Goal: Use online tool/utility: Use online tool/utility

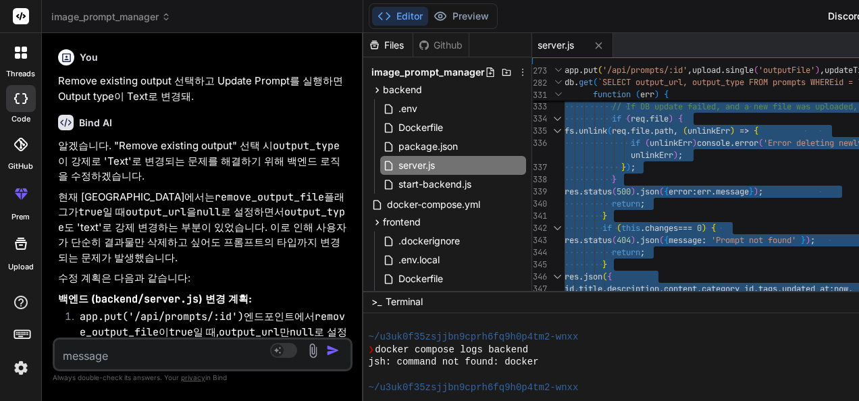
scroll to position [1667, 0]
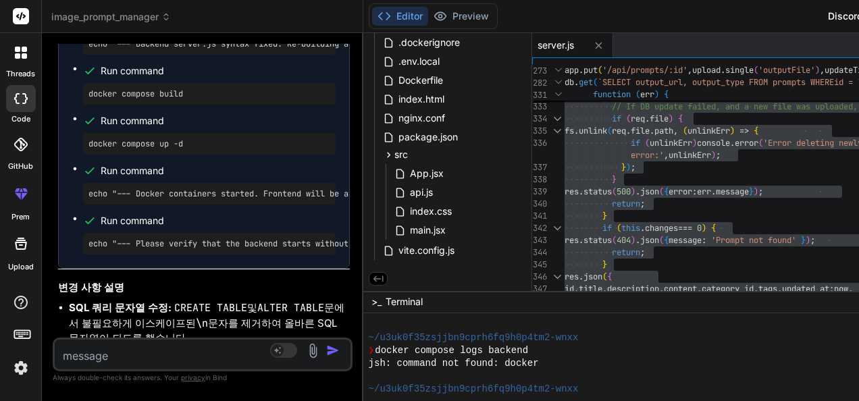
type textarea "const express = require('express'); const sqlite3 = require('sqlite3').verbose(…"
type textarea "x"
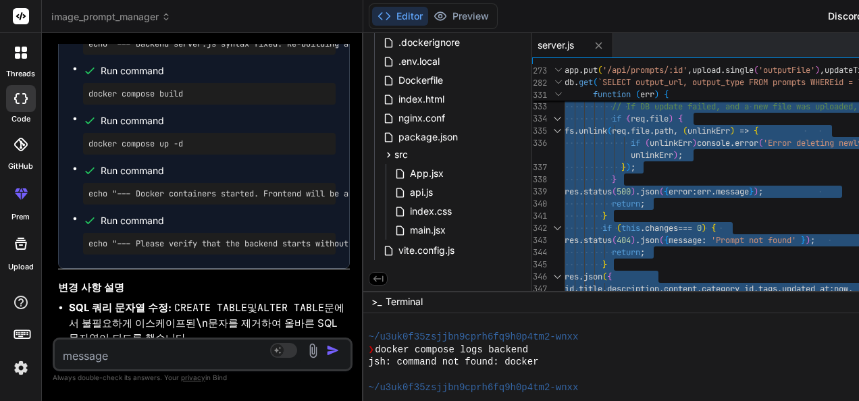
type textarea "const express = require('express'); const sqlite3 = require('sqlite3').verbose(…"
type textarea "x"
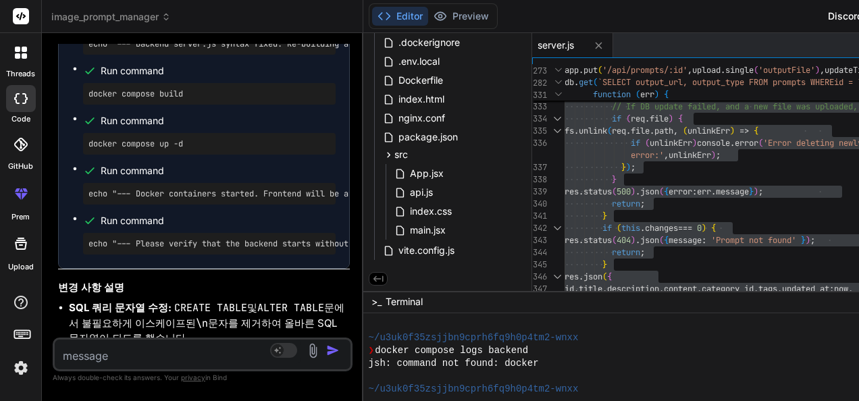
type textarea "const express = require('express'); const sqlite3 = require('sqlite3').verbose(…"
type textarea "x"
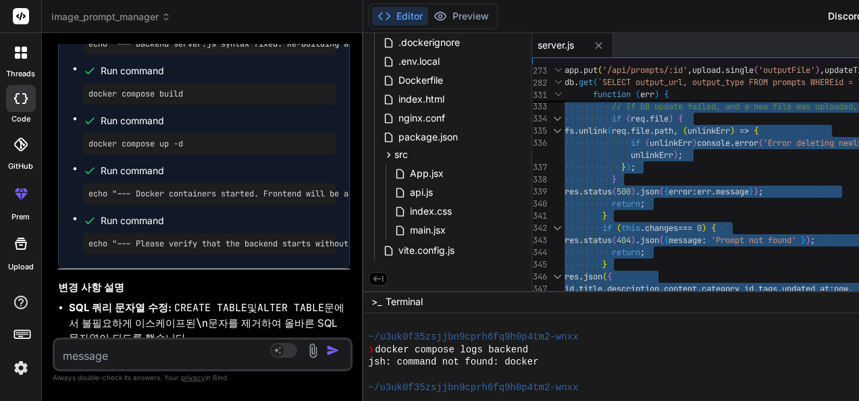
type textarea "const express = require('express'); const sqlite3 = require('sqlite3').verbose(…"
type textarea "x"
click at [190, 354] on textarea at bounding box center [178, 352] width 246 height 24
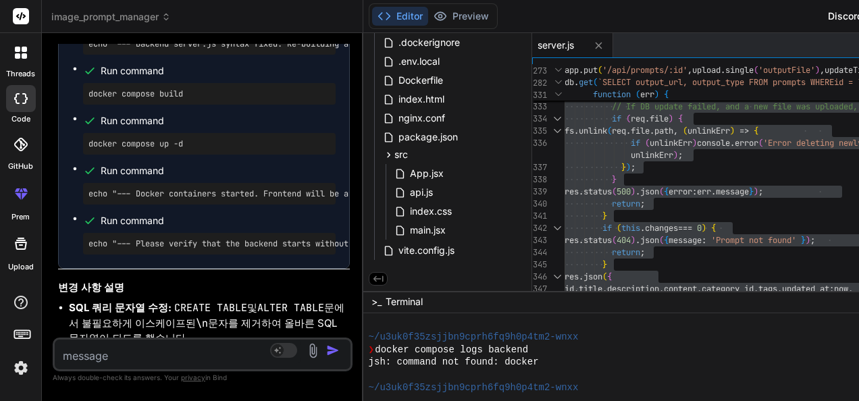
paste textarea "lorem-I4DOLoRS.am:67 CONS adip://elitseddo:1333/eiu/tempori/1/utlabo 358 (Etdol…"
type textarea "lorem-I4DOLoRS.am:67 CONS adip://elitseddo:1333/eiu/tempori/1/utlabo 358 (Etdol…"
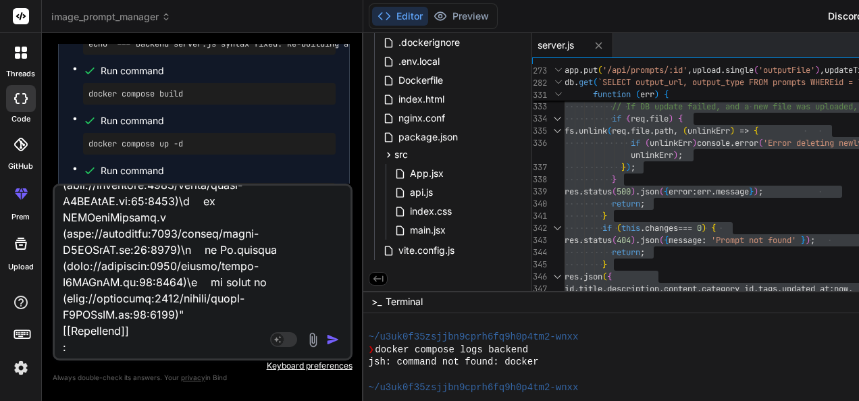
type textarea "x"
type textarea "lorem-I4DOLoRS.am:67 CONS adip://elitseddo:1333/eiu/tempori/1/utlabo 358 (Etdol…"
type textarea "x"
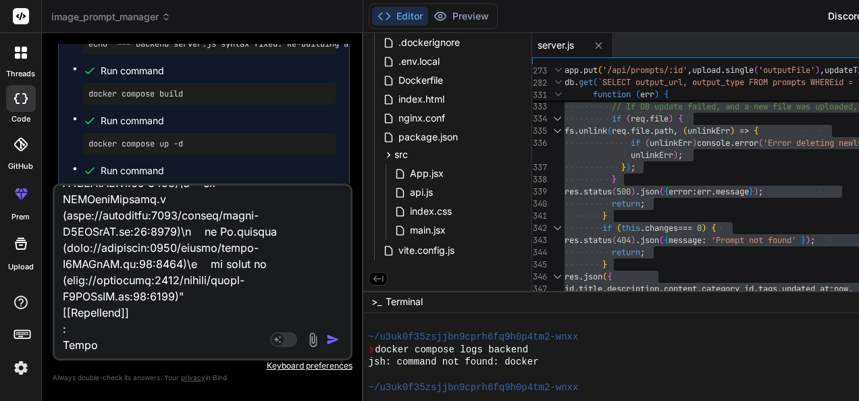
scroll to position [1072, 0]
click at [161, 359] on div "Source Agent Mode. When this toggle is activated, AI automatically makes decisi…" at bounding box center [203, 272] width 300 height 177
click at [193, 329] on textarea at bounding box center [178, 269] width 246 height 167
click at [191, 333] on textarea at bounding box center [178, 269] width 246 height 167
click at [192, 343] on textarea at bounding box center [178, 269] width 246 height 167
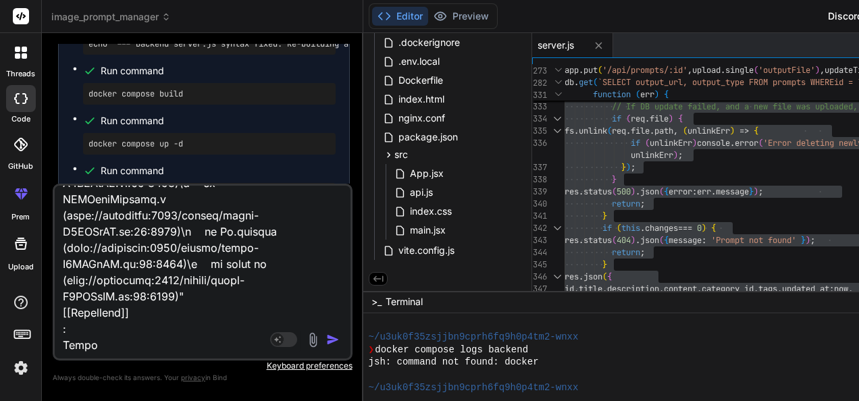
type textarea "lorem-I4DOLoRS.am:67 CONS adip://elitseddo:1333/eiu/tempori/1/utlabo 358 (Etdol…"
type textarea "x"
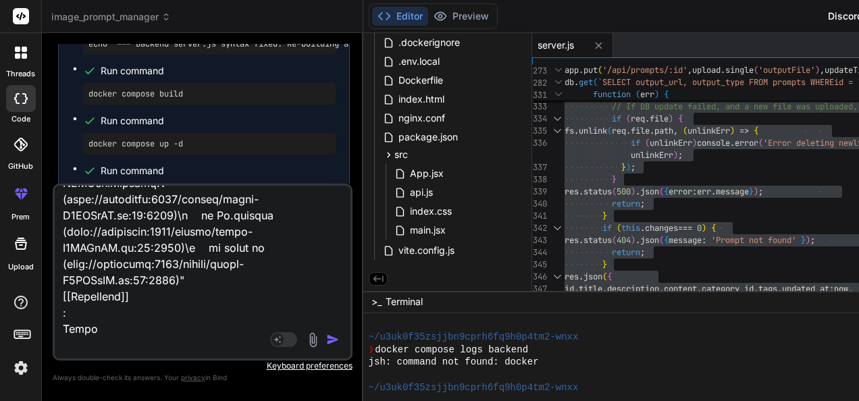
type textarea "lorem-I4DOLoRS.am:67 CONS adip://elitseddo:1333/eiu/tempori/1/utlabo 358 (Etdol…"
type textarea "x"
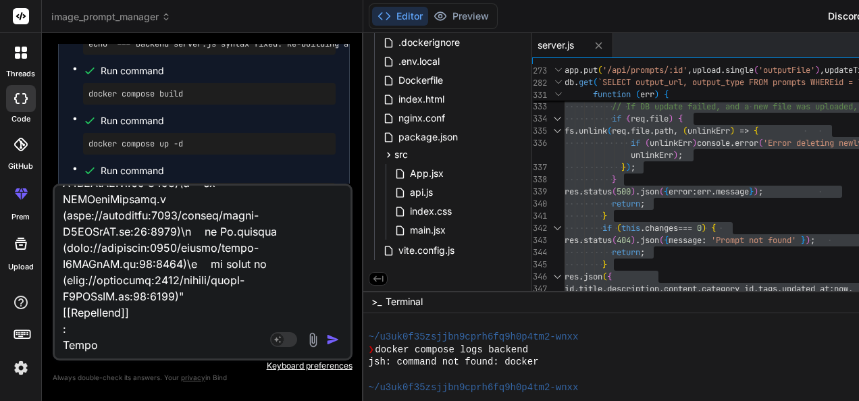
type textarea "lorem-I4DOLoRS.am:67 CONS adip://elitseddo:1333/eiu/tempori/1/utlabo 358 (Etdol…"
type textarea "x"
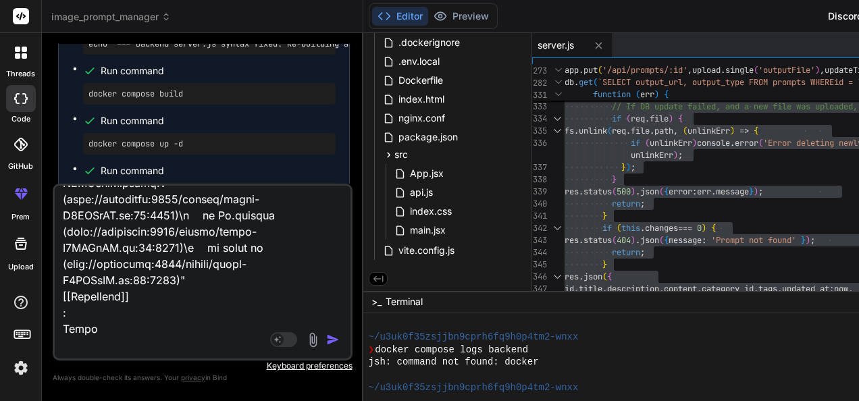
type textarea "lorem-I4DOLoRS.am:67 CONS adip://elitseddo:1333/eiu/tempori/1/utlabo 358 (Etdol…"
type textarea "x"
type textarea "lorem-I4DOLoRS.am:67 CONS adip://elitseddo:1333/eiu/tempori/1/utlabo 358 (Etdol…"
type textarea "x"
type textarea "lorem-I4DOLoRS.am:67 CONS adip://elitseddo:1333/eiu/tempori/1/utlabo 358 (Etdol…"
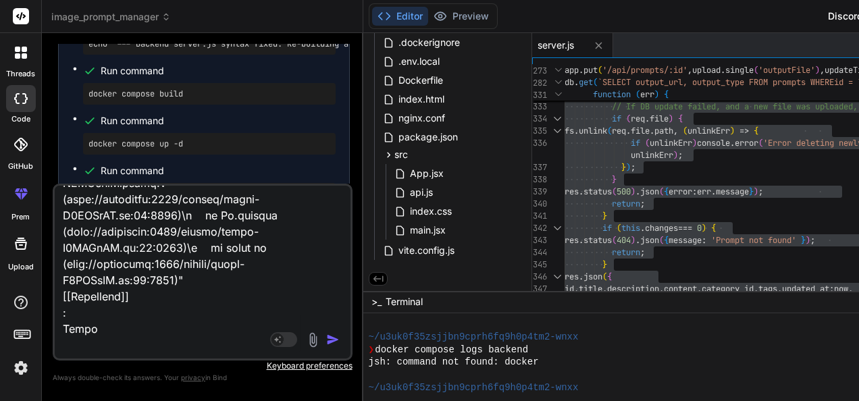
type textarea "x"
type textarea "lorem-I4DOLoRS.am:67 CONS adip://elitseddo:1333/eiu/tempori/1/utlabo 358 (Etdol…"
type textarea "x"
type textarea "lorem-I4DOLoRS.am:67 CONS adip://elitseddo:1333/eiu/tempori/1/utlabo 358 (Etdol…"
type textarea "x"
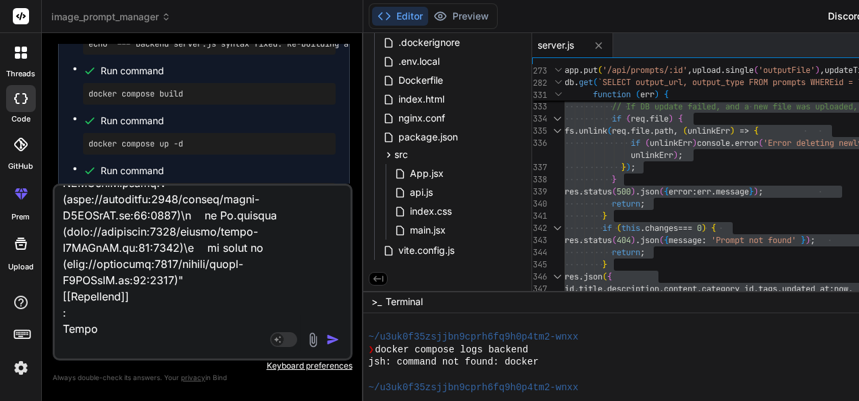
type textarea "lorem-I4DOLoRS.am:67 CONS adip://elitseddo:1333/eiu/tempori/1/utlabo 358 (Etdol…"
type textarea "x"
type textarea "lorem-I4DOLoRS.am:67 CONS adip://elitseddo:1333/eiu/tempori/1/utlabo 358 (Etdol…"
type textarea "x"
type textarea "lorem-I4DOLoRS.am:67 CONS adip://elitseddo:1333/eiu/tempori/1/utlabo 358 (Etdol…"
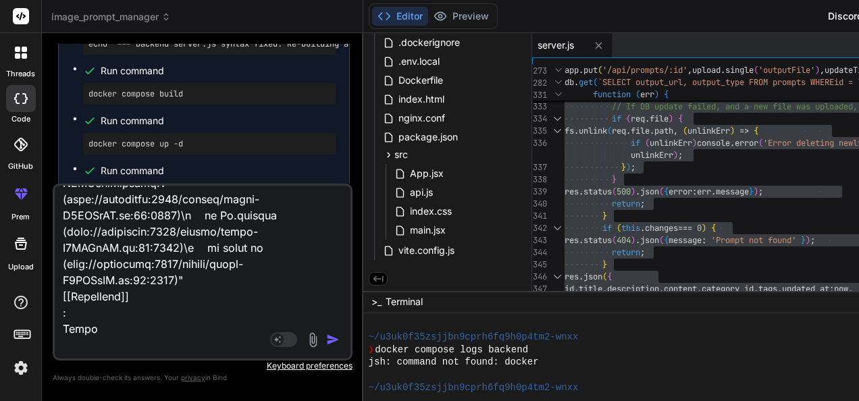
type textarea "x"
type textarea "lorem-I4DOLoRS.am:67 CONS adip://elitseddo:1333/eiu/tempori/1/utlabo 358 (Etdol…"
type textarea "x"
type textarea "lorem-I4DOLoRS.am:67 CONS adip://elitseddo:1333/eiu/tempori/1/utlabo 358 (Etdol…"
type textarea "x"
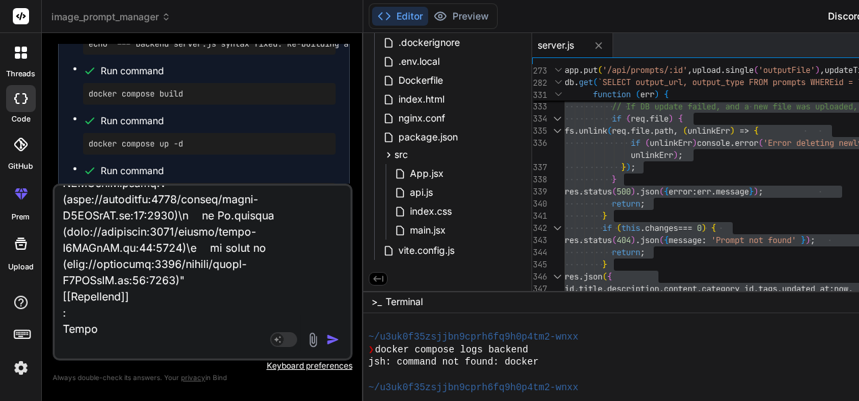
type textarea "lorem-I4DOLoRS.am:67 CONS adip://elitseddo:1333/eiu/tempori/1/utlabo 358 (Etdol…"
type textarea "x"
type textarea "lorem-I4DOLoRS.am:67 CONS adip://elitseddo:1333/eiu/tempori/1/utlabo 358 (Etdol…"
type textarea "x"
type textarea "lorem-I4DOLoRS.am:67 CONS adip://elitseddo:1333/eiu/tempori/1/utlabo 358 (Etdol…"
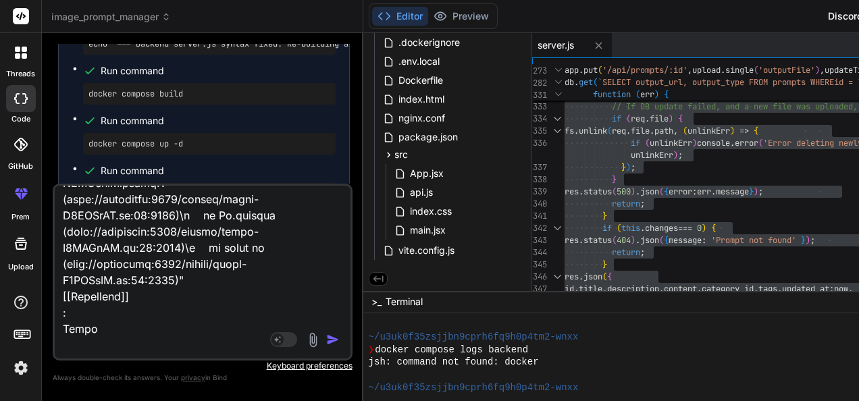
type textarea "x"
type textarea "lorem-I4DOLoRS.am:67 CONS adip://elitseddo:1333/eiu/tempori/1/utlabo 358 (Etdol…"
type textarea "x"
type textarea "lorem-I4DOLoRS.am:67 CONS adip://elitseddo:1333/eiu/tempori/1/utlabo 358 (Etdol…"
type textarea "x"
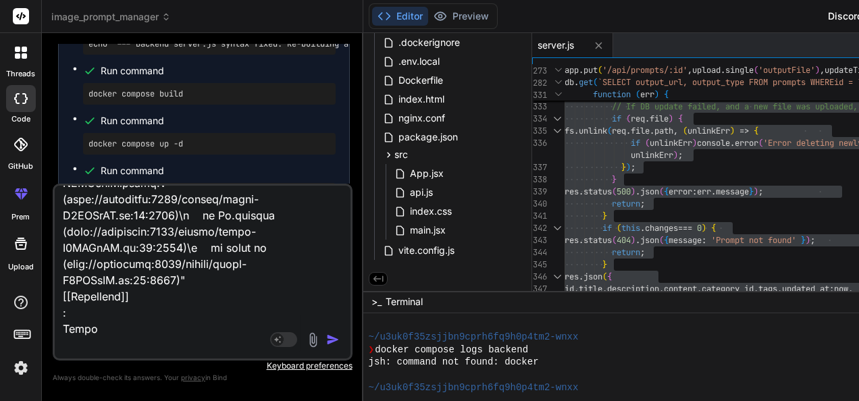
type textarea "lorem-I4DOLoRS.am:67 CONS adip://elitseddo:1333/eiu/tempori/1/utlabo 358 (Etdol…"
type textarea "x"
type textarea "lorem-I4DOLoRS.am:67 CONS adip://elitseddo:1333/eiu/tempori/1/utlabo 358 (Etdol…"
type textarea "x"
type textarea "lorem-I4DOLoRS.am:67 CONS adip://elitseddo:1333/eiu/tempori/1/utlabo 358 (Etdol…"
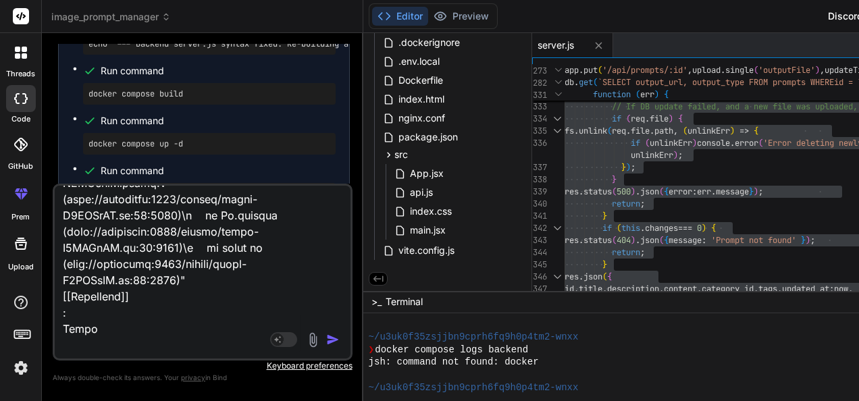
type textarea "x"
type textarea "lorem-I4DOLoRS.am:67 CONS adip://elitseddo:1333/eiu/tempori/1/utlabo 358 (Etdol…"
type textarea "x"
type textarea "lorem-I4DOLoRS.am:67 CONS adip://elitseddo:1333/eiu/tempori/1/utlabo 358 (Etdol…"
type textarea "x"
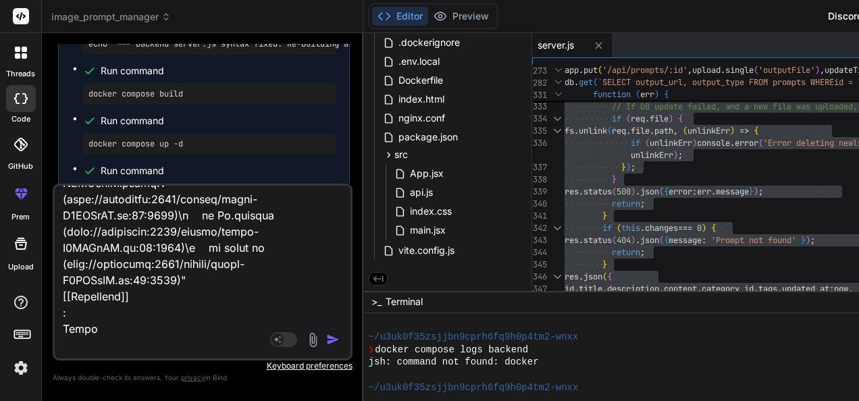
type textarea "lorem-I4DOLoRS.am:67 CONS adip://elitseddo:1333/eiu/tempori/1/utlabo 358 (Etdol…"
type textarea "x"
type textarea "lorem-I4DOLoRS.am:67 CONS adip://elitseddo:1333/eiu/tempori/1/utlabo 358 (Etdol…"
type textarea "x"
type textarea "lorem-I4DOLoRS.am:67 CONS adip://elitseddo:1333/eiu/tempori/1/utlabo 358 (Etdol…"
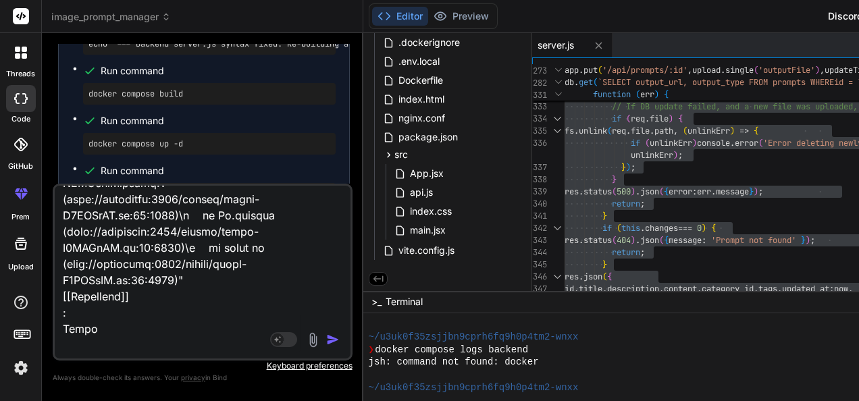
type textarea "x"
type textarea "lorem-I4DOLoRS.am:67 CONS adip://elitseddo:1333/eiu/tempori/1/utlabo 358 (Etdol…"
type textarea "x"
type textarea "lorem-I4DOLoRS.am:67 CONS adip://elitseddo:1333/eiu/tempori/1/utlabo 358 (Etdol…"
type textarea "x"
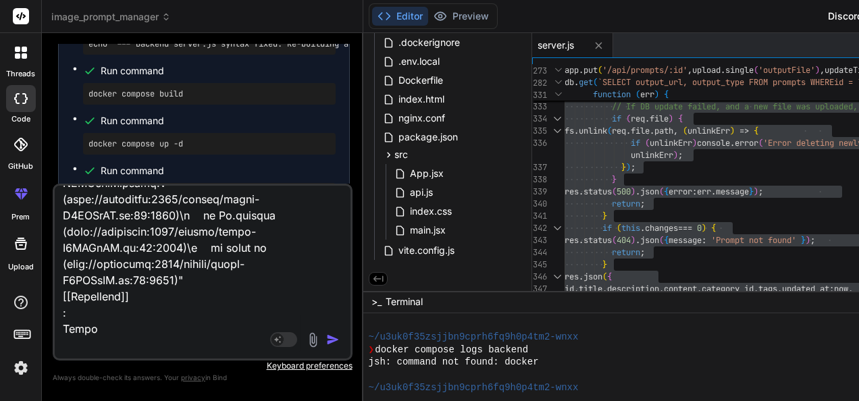
type textarea "lorem-I4DOLoRS.am:67 CONS adip://elitseddo:1333/eiu/tempori/1/utlabo 358 (Etdol…"
type textarea "x"
type textarea "lorem-I4DOLoRS.am:67 CONS adip://elitseddo:1333/eiu/tempori/1/utlabo 358 (Etdol…"
type textarea "x"
type textarea "lorem-I4DOLoRS.am:67 CONS adip://elitseddo:1333/eiu/tempori/1/utlabo 358 (Etdol…"
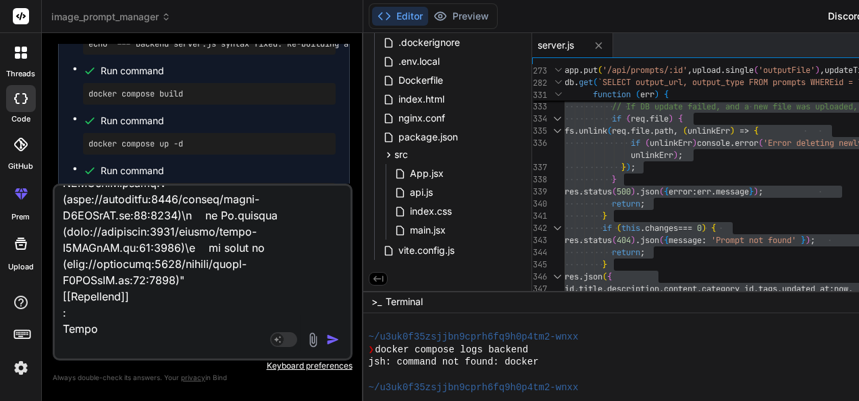
type textarea "x"
type textarea "lorem-I4DOLoRS.am:67 CONS adip://elitseddo:1333/eiu/tempori/1/utlabo 358 (Etdol…"
type textarea "x"
type textarea "lorem-I4DOLoRS.am:67 CONS adip://elitseddo:1333/eiu/tempori/1/utlabo 358 (Etdol…"
type textarea "x"
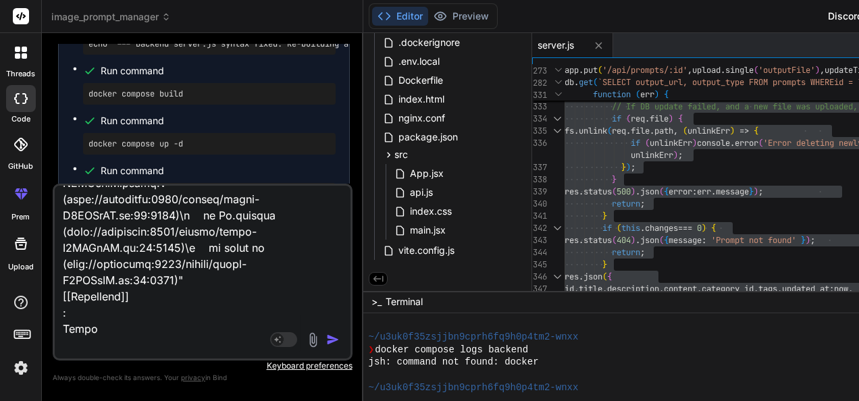
type textarea "lorem-I4DOLoRS.am:67 CONS adip://elitseddo:1333/eiu/tempori/1/utlabo 358 (Etdol…"
type textarea "x"
type textarea "lorem-I4DOLoRS.am:67 CONS adip://elitseddo:1333/eiu/tempori/1/utlabo 358 (Etdol…"
type textarea "x"
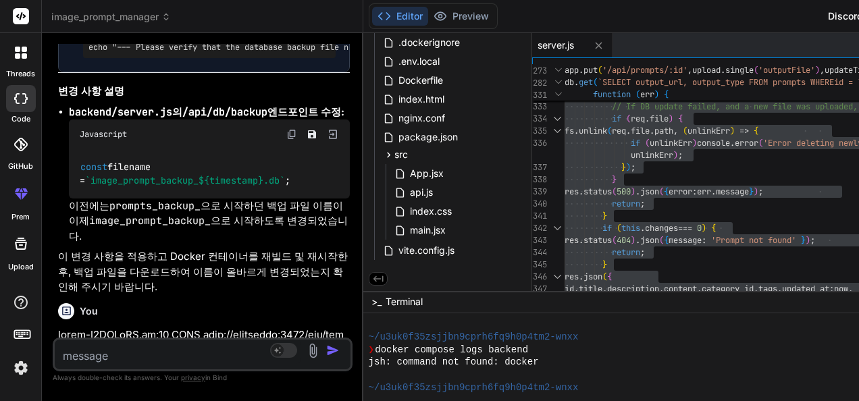
scroll to position [25113, 0]
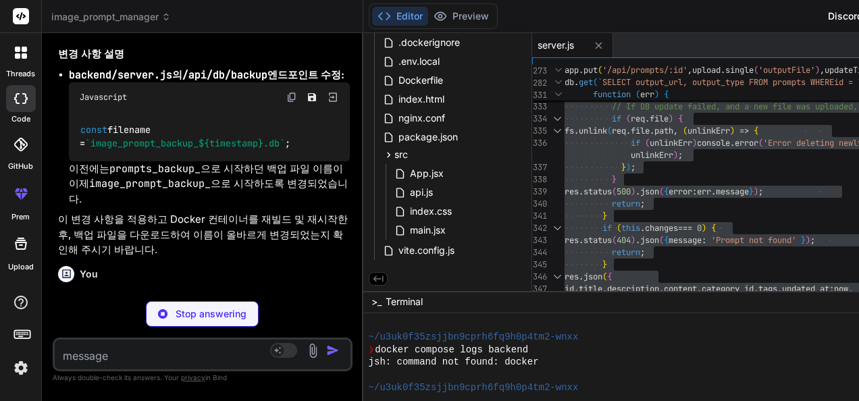
type textarea "x"
type textarea "- app-network networks: app-network: driver: bridge"
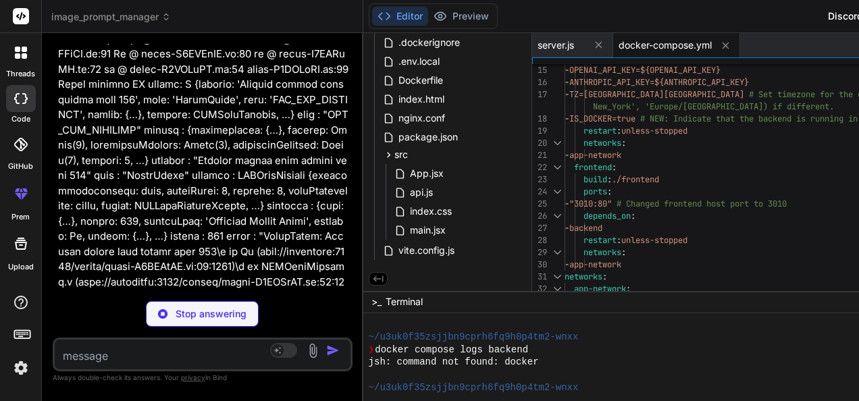
scroll to position [25526, 0]
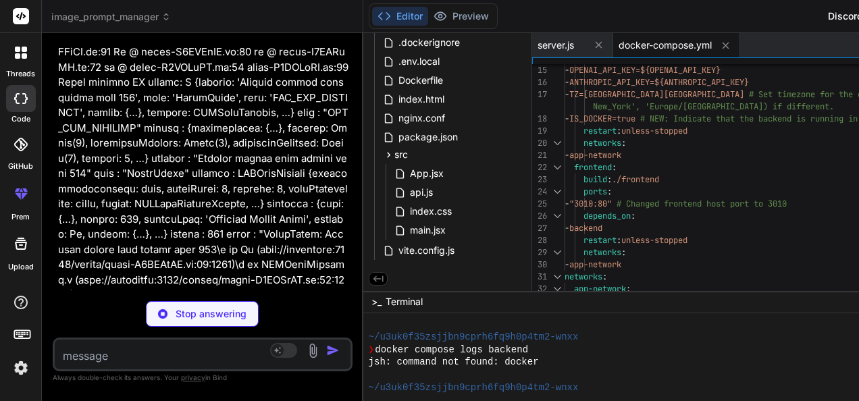
type textarea "x"
type textarea "}); // Start the server app.listen(port, () => { console.log(`Server running on…"
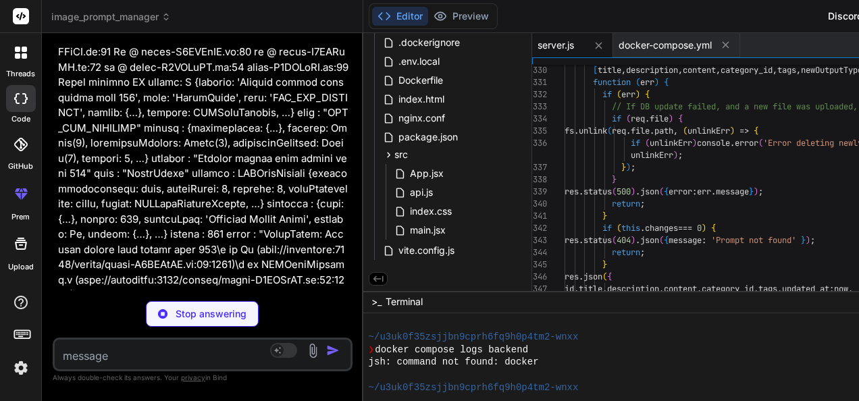
scroll to position [1638, 0]
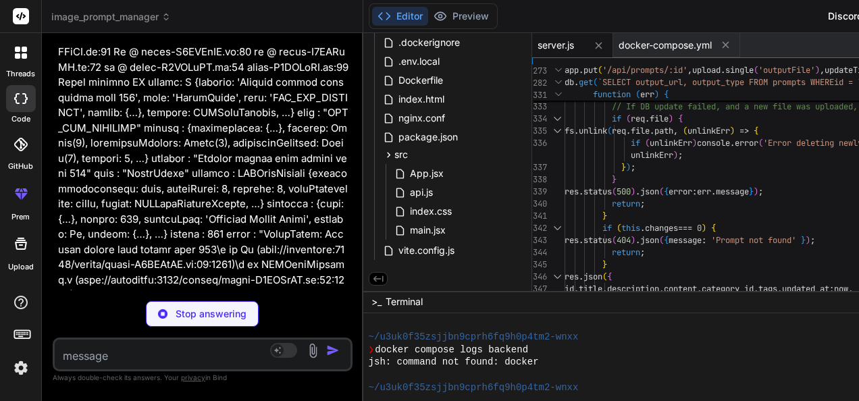
type textarea "x"
type textarea "}); }); }); // Start the server app.listen(port, () => { console.log(`Server ru…"
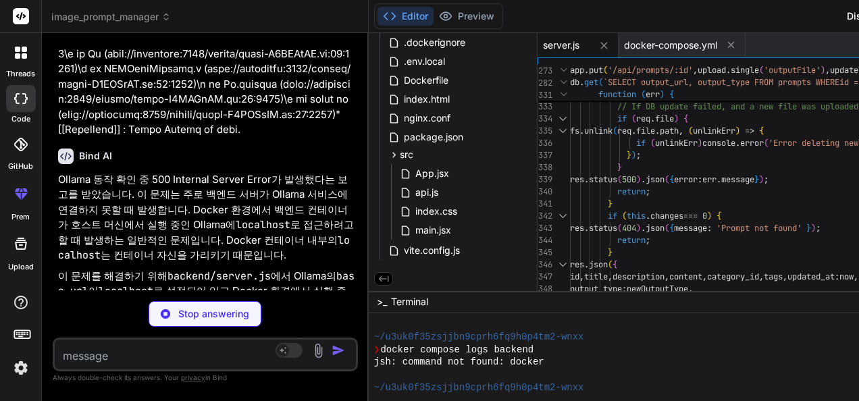
scroll to position [24607, 0]
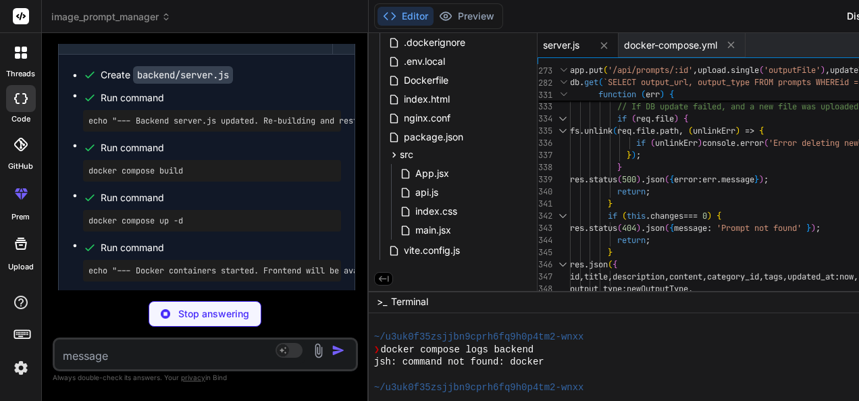
type textarea "x"
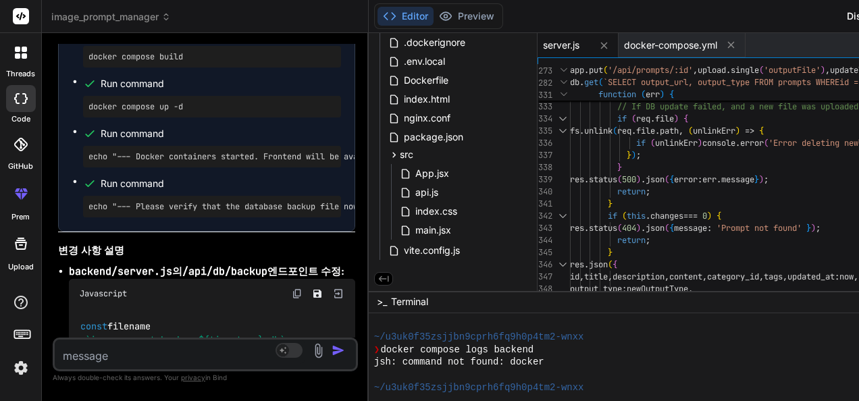
scroll to position [24742, 0]
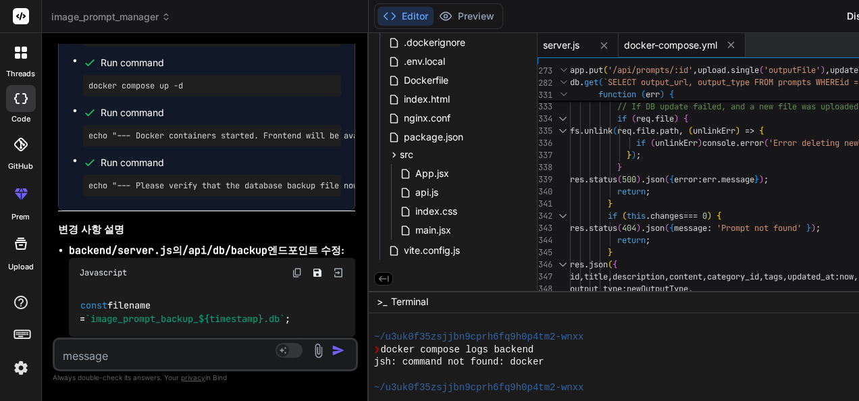
click at [695, 46] on span "docker-compose.yml" at bounding box center [670, 45] width 93 height 14
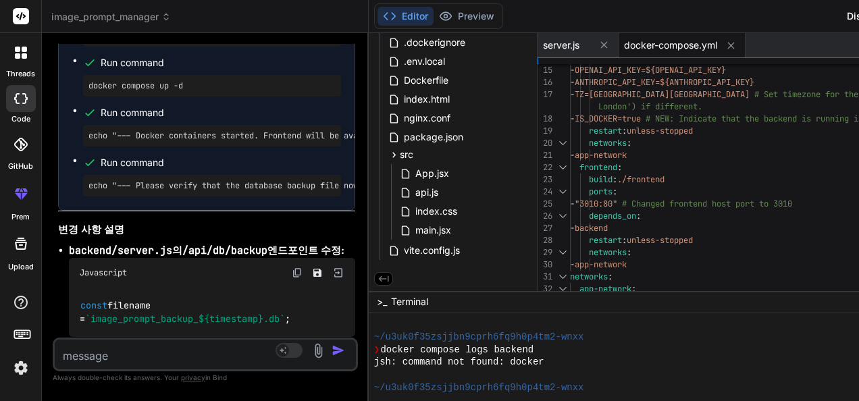
click at [748, 160] on div "- OPENAI_API_KEY=${OPENAI_API_KEY} - ANTHROPIC_API_KEY=${ANTHROPIC_API_KEY} - T…" at bounding box center [876, 106] width 612 height 425
click at [747, 148] on div "- OPENAI_API_KEY=${OPENAI_API_KEY} - ANTHROPIC_API_KEY=${ANTHROPIC_API_KEY} - T…" at bounding box center [876, 106] width 612 height 425
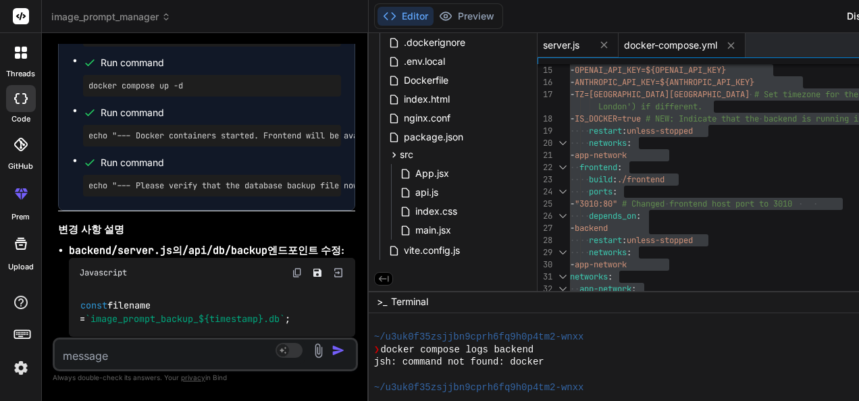
click at [579, 39] on span "server.js" at bounding box center [561, 45] width 36 height 14
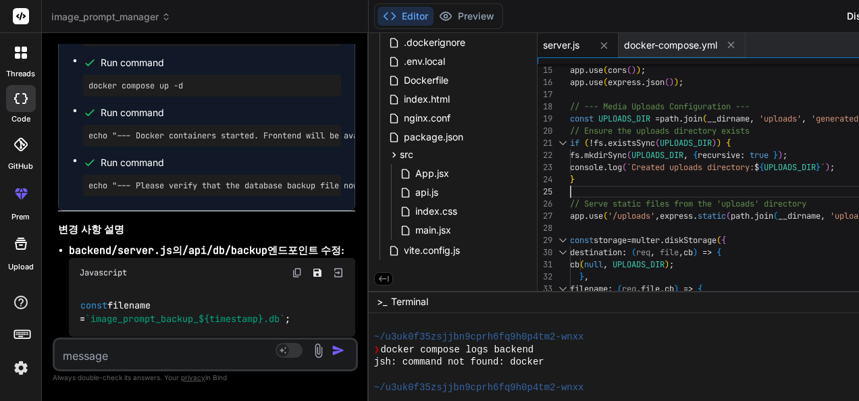
type textarea "const express = require('express'); const sqlite3 = require('sqlite3').verbose(…"
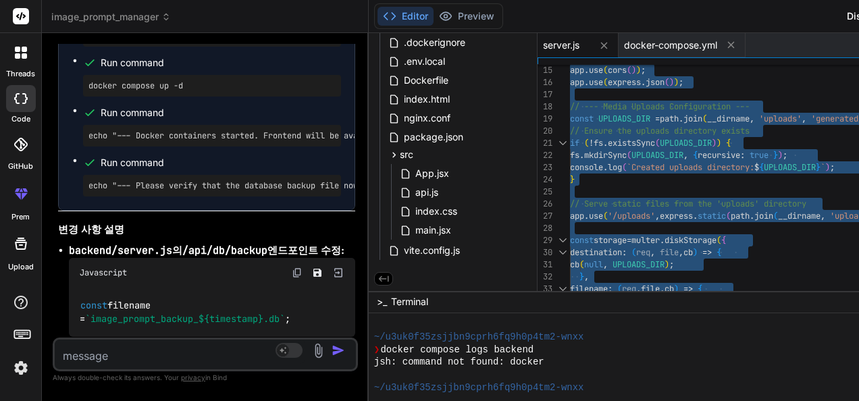
scroll to position [24675, 0]
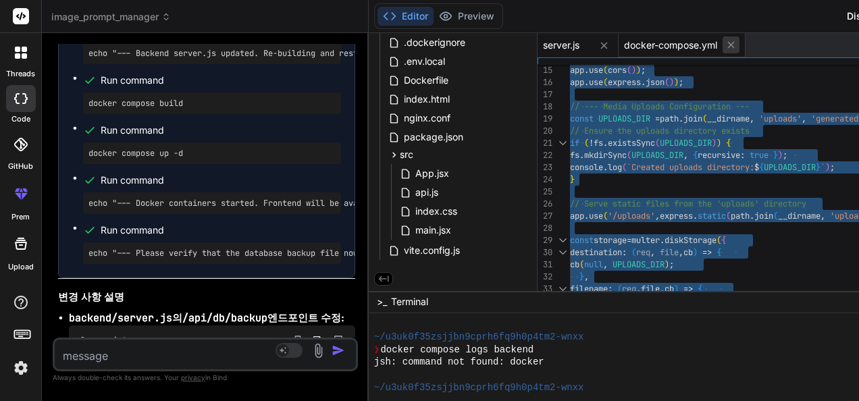
click at [734, 46] on icon at bounding box center [730, 45] width 7 height 7
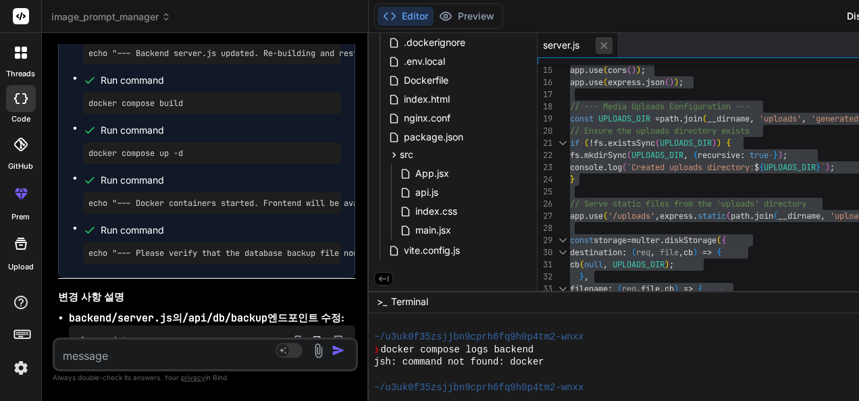
click at [610, 40] on icon at bounding box center [603, 45] width 11 height 11
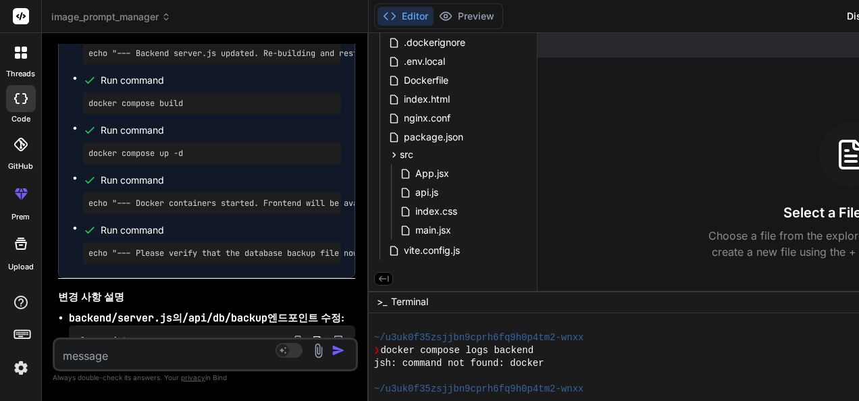
scroll to position [1667, 0]
type textarea "x"
click at [198, 356] on textarea at bounding box center [180, 352] width 250 height 24
type textarea "A"
type textarea "x"
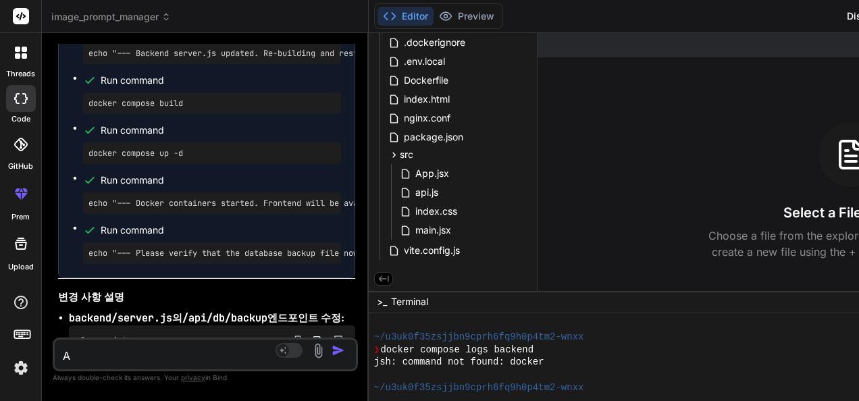
type textarea "Aj"
type textarea "x"
type textarea "Aj\"
type textarea "x"
type textarea "Aj"
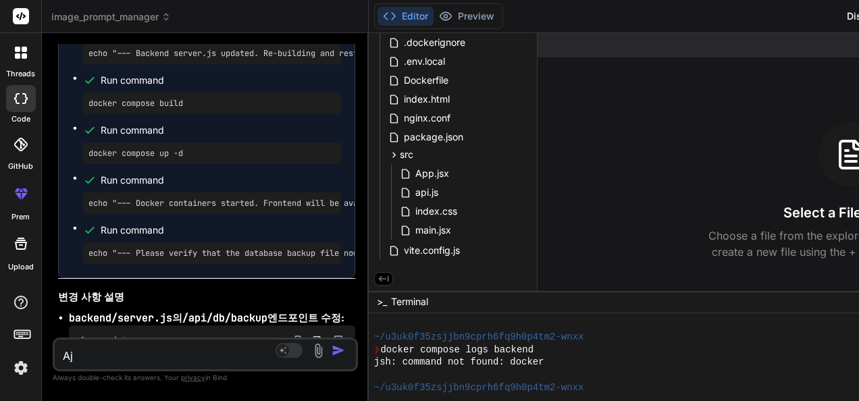
type textarea "x"
type textarea "A"
type textarea "x"
type textarea "AI"
type textarea "x"
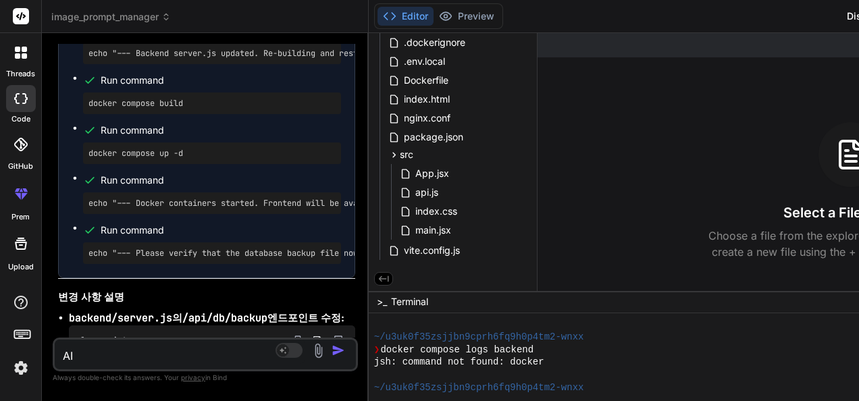
type textarea "A"
type textarea "x"
type textarea "P"
type textarea "x"
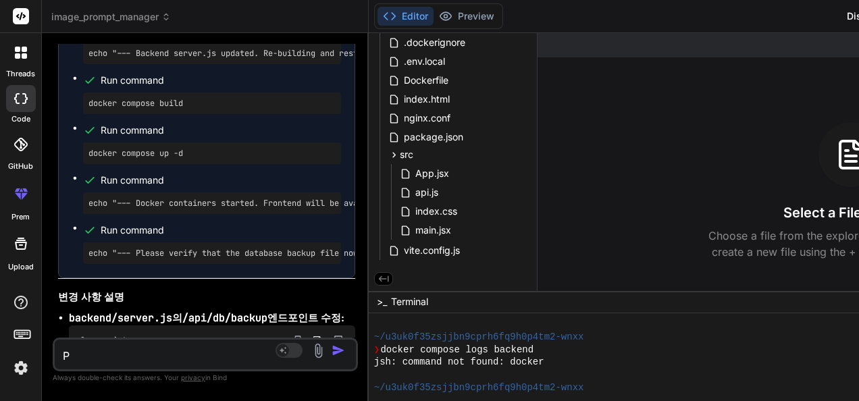
type textarea "Pr"
type textarea "x"
type textarea "Pro"
type textarea "x"
type textarea "Prom"
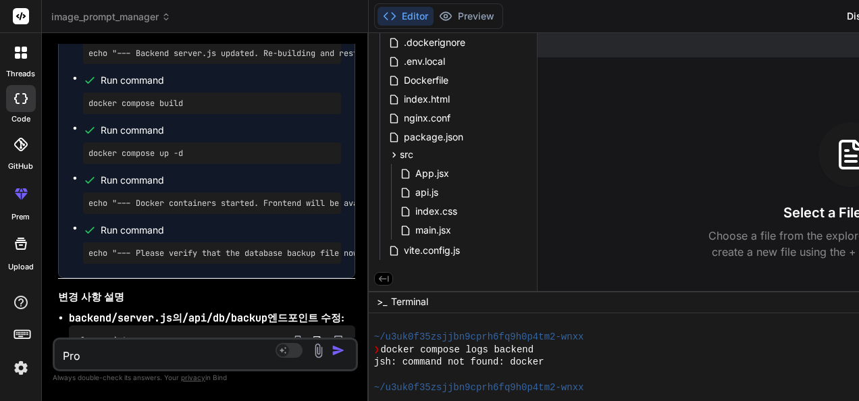
type textarea "x"
type textarea "Promp"
type textarea "x"
type textarea "Prompt"
type textarea "x"
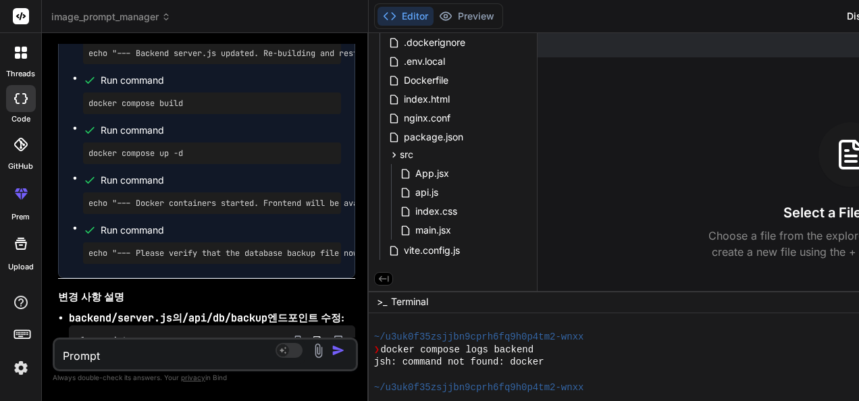
type textarea "Prompt"
type textarea "x"
type textarea "Prompt A"
type textarea "x"
type textarea "Prompt AI"
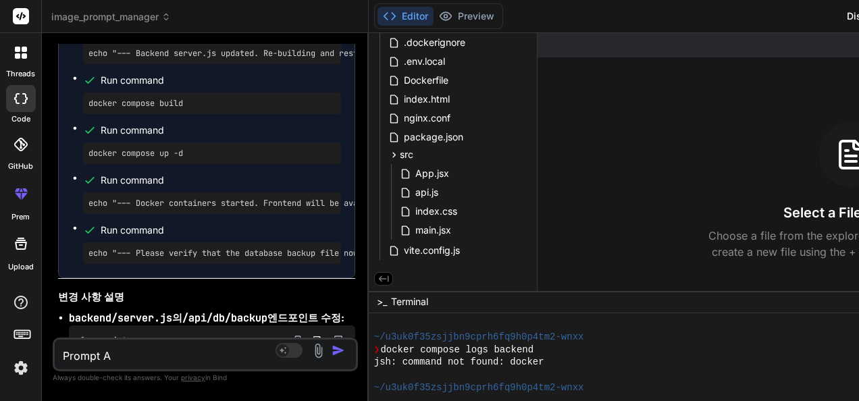
type textarea "x"
type textarea "Prompt AI"
type textarea "x"
type textarea "Prompt AI r"
type textarea "x"
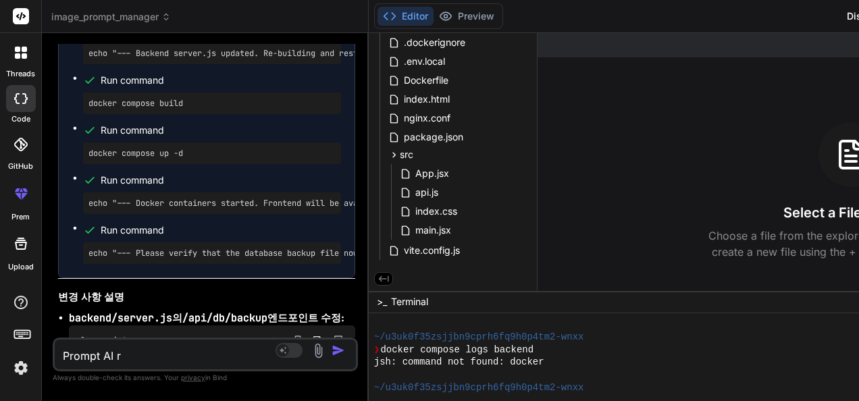
type textarea "Prompt AI re"
type textarea "x"
type textarea "Prompt AI rev"
type textarea "x"
type textarea "Prompt AI revi"
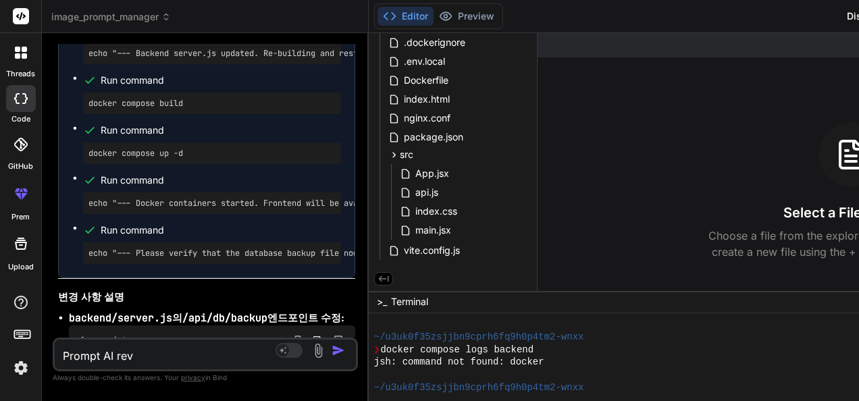
type textarea "x"
type textarea "Prompt AI revie"
type textarea "x"
type textarea "Prompt AI review"
type textarea "x"
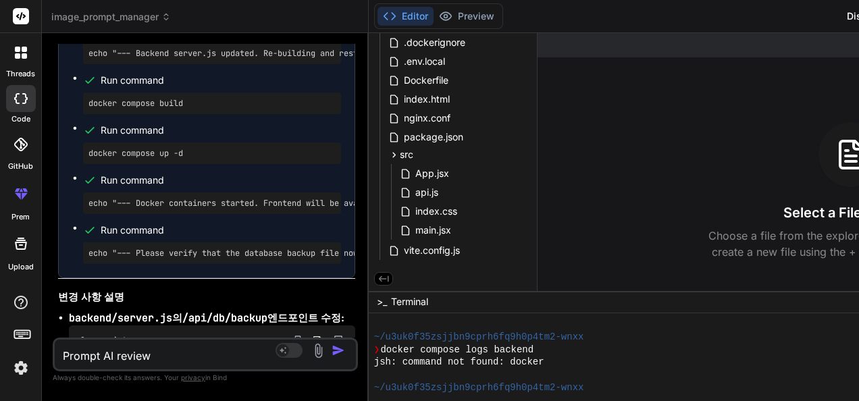
type textarea "Prompt AI reviewㅇ"
type textarea "x"
type textarea "Prompt AI review으"
type textarea "x"
type textarea "Prompt AI review의"
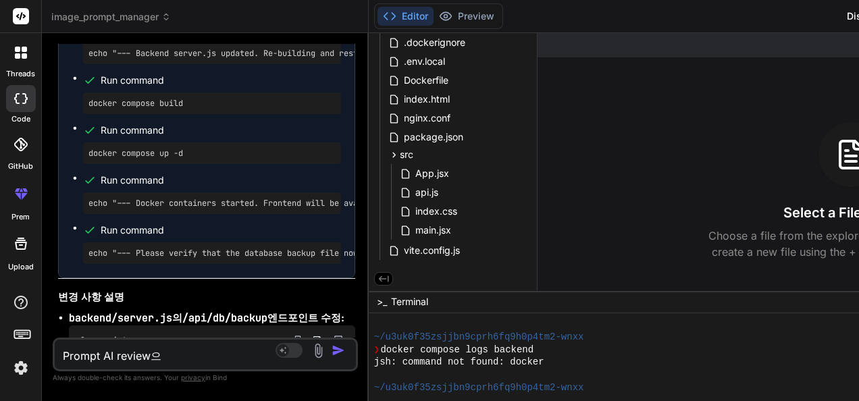
type textarea "x"
type textarea "Prompt AI review의"
type textarea "x"
type textarea "Prompt AI review의 ㅍ"
type textarea "x"
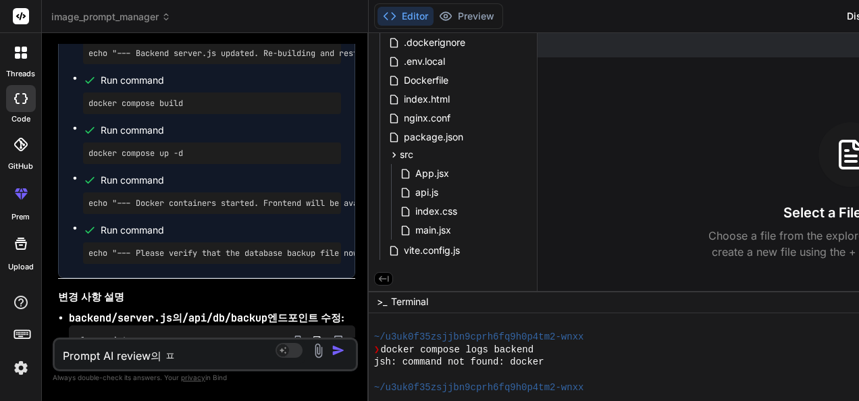
type textarea "Prompt AI review의 프"
type textarea "x"
type textarea "Prompt AI review의 플"
type textarea "x"
type textarea "Prompt AI review의 프"
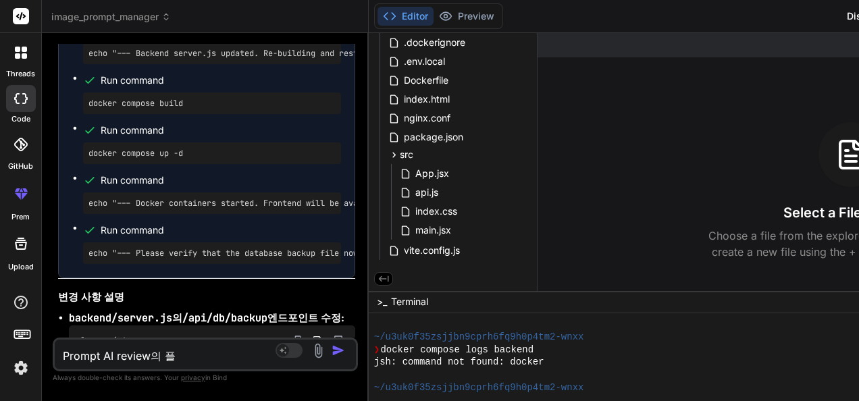
type textarea "x"
type textarea "Prompt AI review의 ㅍ"
type textarea "x"
type textarea "Prompt AI review의"
type textarea "x"
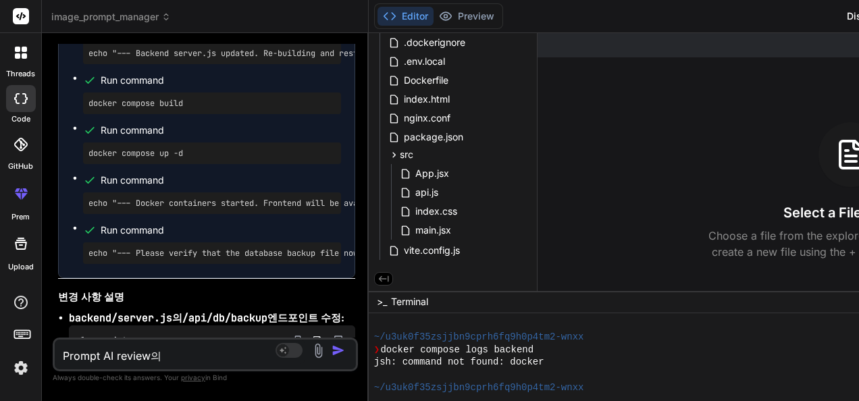
type textarea "Prompt AI review의 ㄱ"
type textarea "x"
type textarea "Prompt AI review의"
type textarea "x"
type textarea "Prompt AI review의"
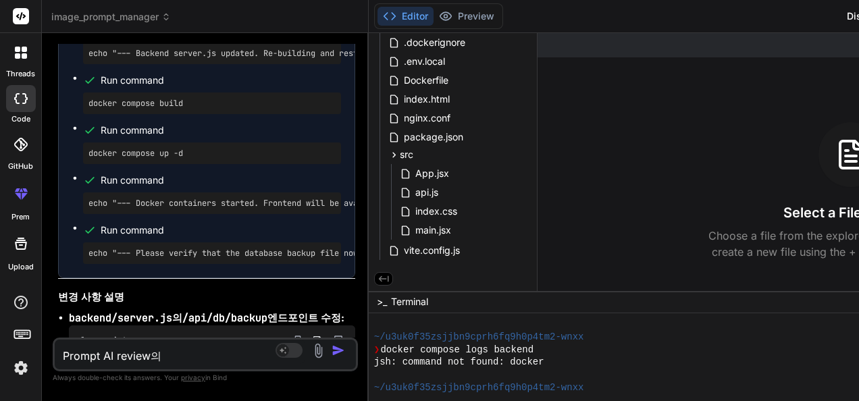
type textarea "x"
type textarea "Prompt AI review"
type textarea "x"
type textarea "Prompt AI reviewㄹ"
type textarea "x"
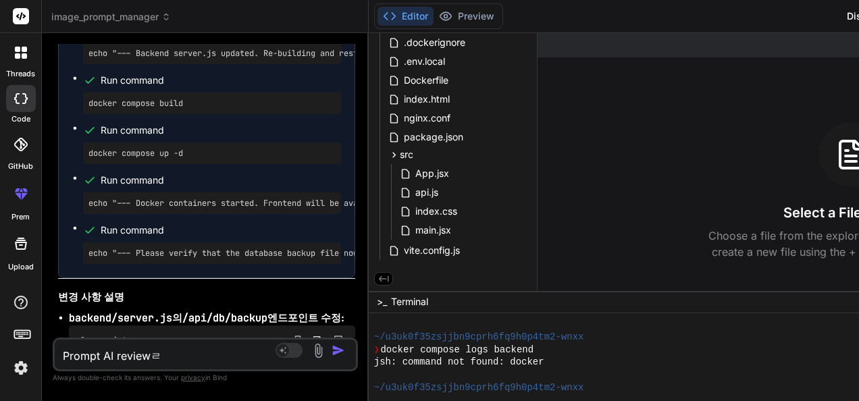
type textarea "Prompt AI review르"
type textarea "x"
type textarea "Prompt AI review를"
type textarea "x"
type textarea "Prompt AI review를"
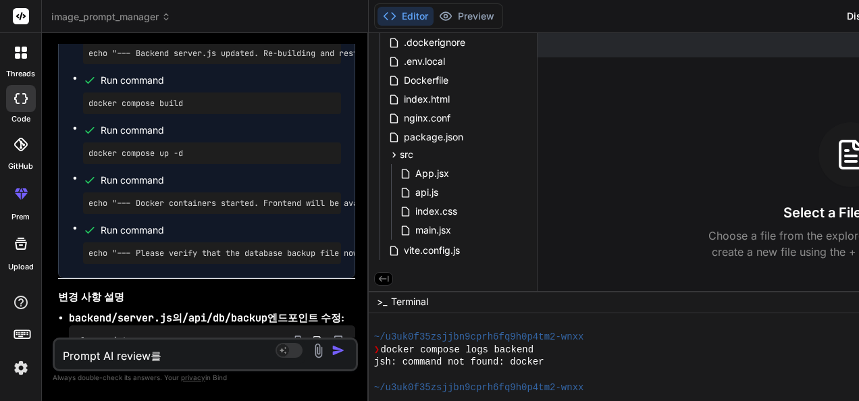
type textarea "x"
type textarea "Prompt AI review를 ㅇ"
type textarea "x"
type textarea "Prompt AI review를 우"
type textarea "x"
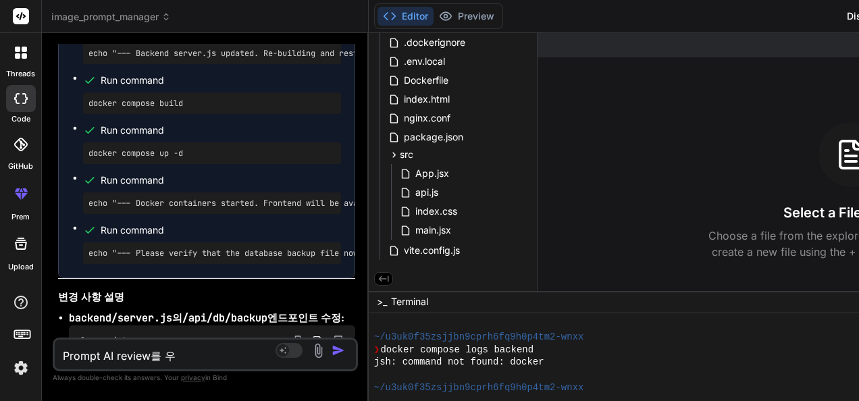
type textarea "Prompt AI review를 위"
type textarea "x"
type textarea "Prompt AI review를 윟"
type textarea "x"
type textarea "Prompt AI review를 위하"
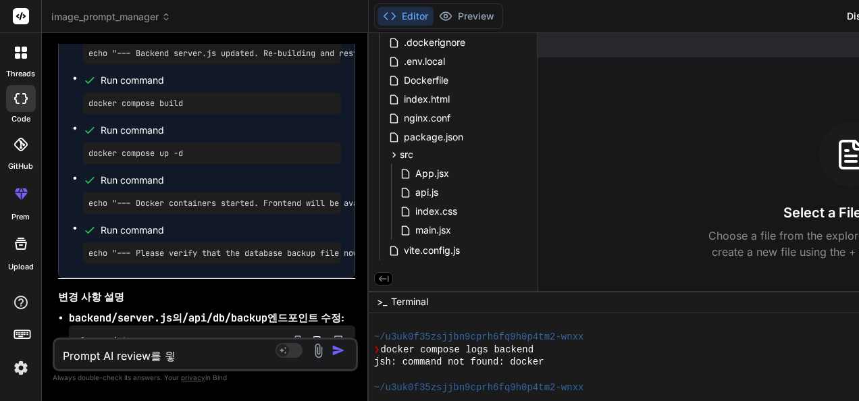
type textarea "x"
type textarea "Prompt AI review를 위한"
type textarea "x"
type textarea "Prompt AI review를 위한"
type textarea "x"
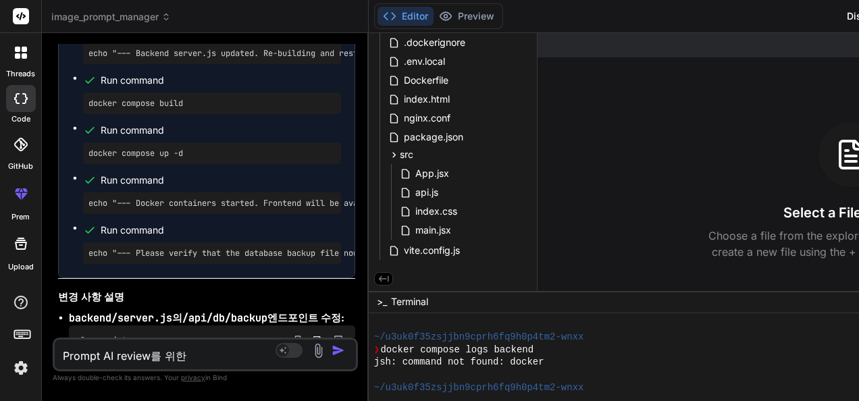
type textarea "Prompt AI review를 위한 ㅍ"
type textarea "x"
type textarea "Prompt AI review를 위한 프"
type textarea "x"
type textarea "Prompt AI review를 위한 플"
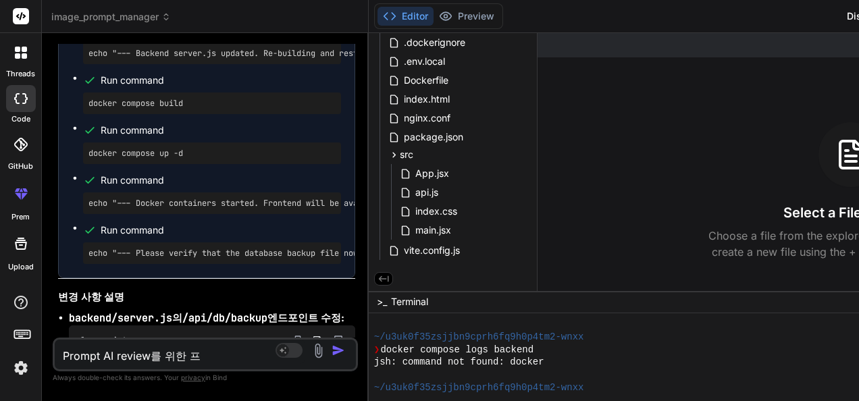
type textarea "x"
type textarea "Prompt AI review를 위한 프로"
type textarea "x"
type textarea "Prompt AI review를 위한 프롬"
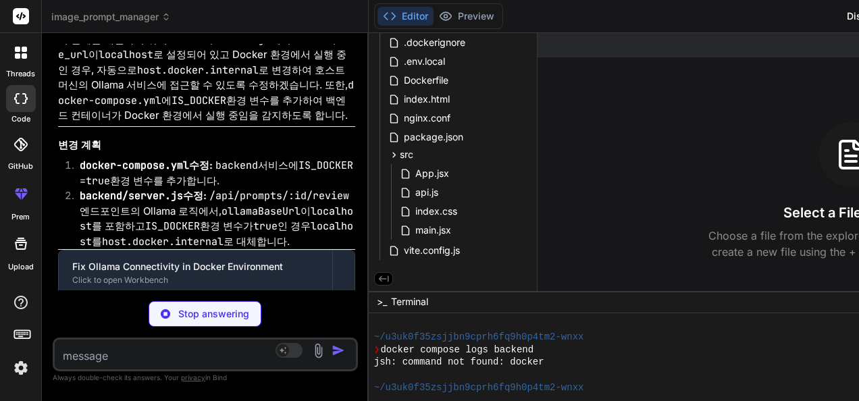
scroll to position [25825, 0]
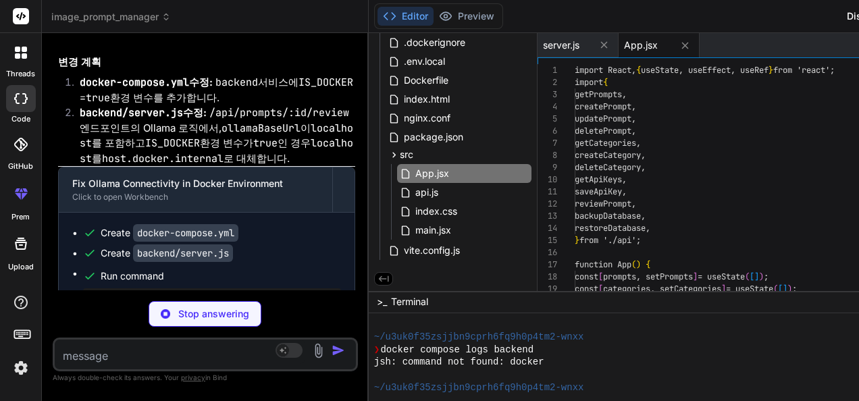
scroll to position [1638, 0]
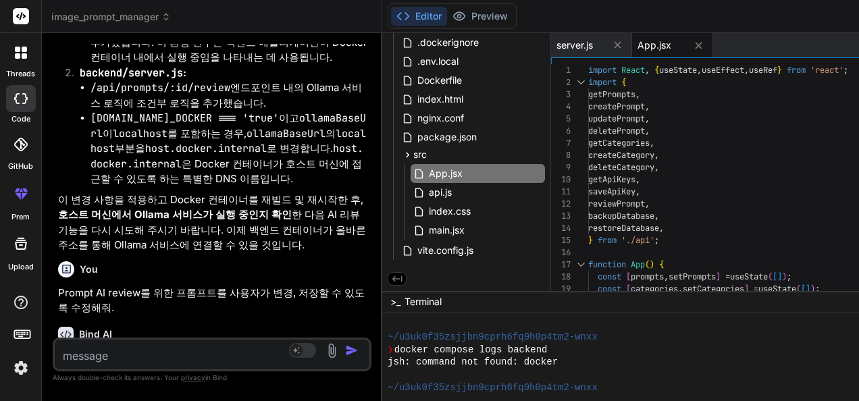
click at [671, 41] on span "App.jsx" at bounding box center [654, 45] width 34 height 14
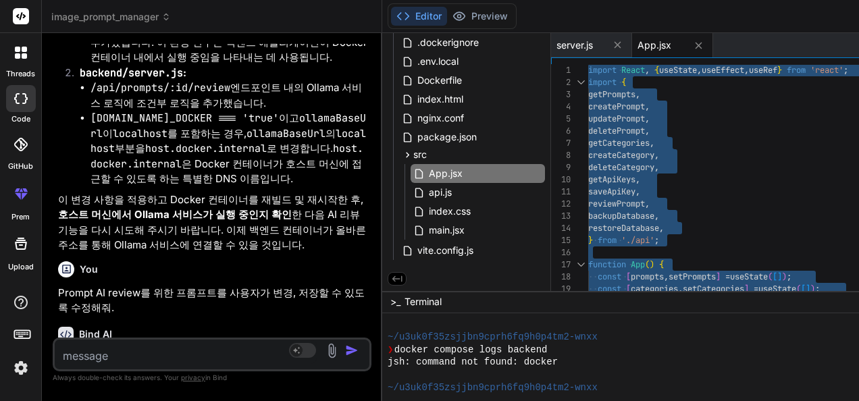
click at [118, 350] on textarea at bounding box center [186, 352] width 262 height 24
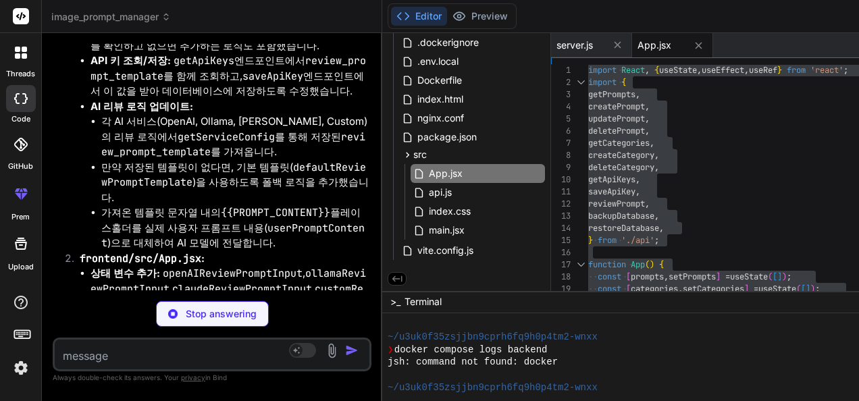
scroll to position [27152, 0]
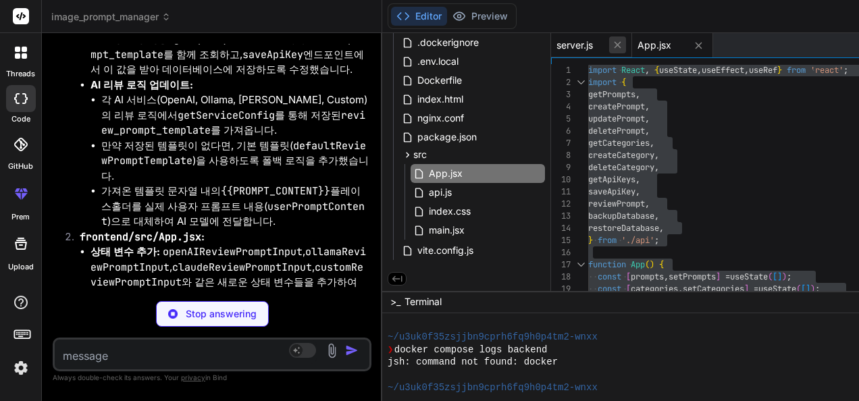
click at [623, 42] on icon at bounding box center [617, 44] width 11 height 11
click at [623, 42] on icon at bounding box center [617, 45] width 11 height 11
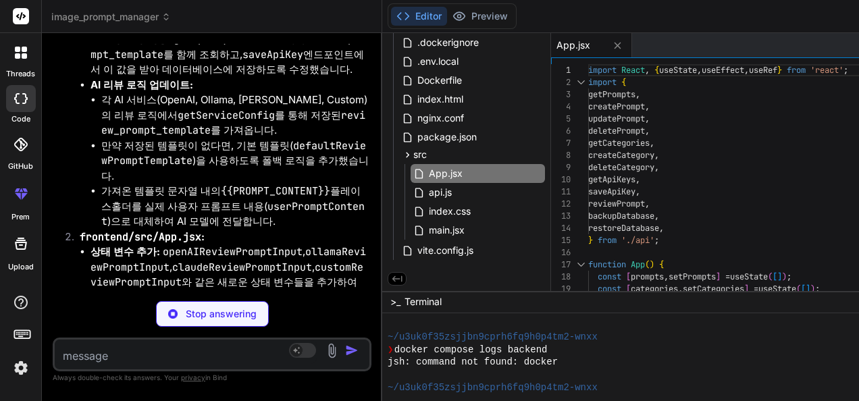
scroll to position [24101, 0]
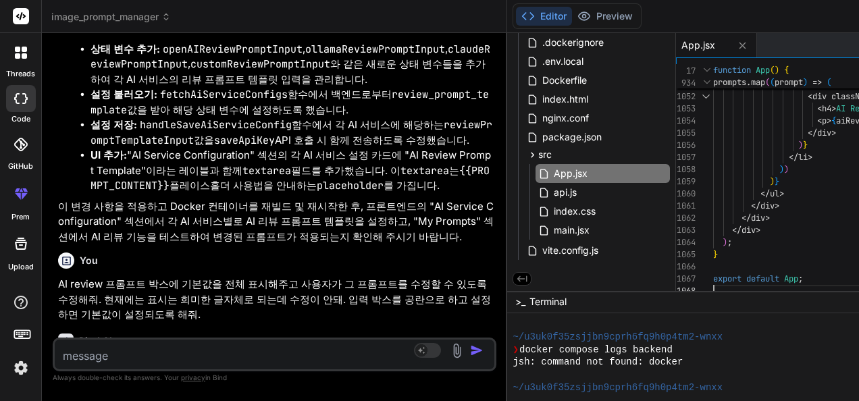
click at [234, 351] on textarea at bounding box center [238, 352] width 367 height 24
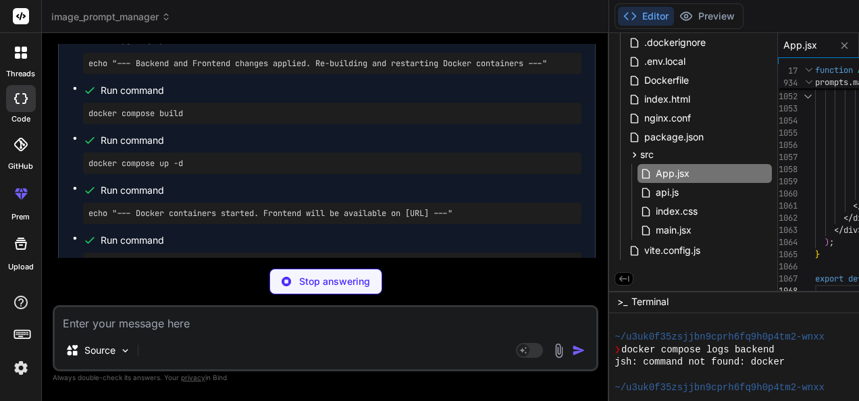
scroll to position [23198, 0]
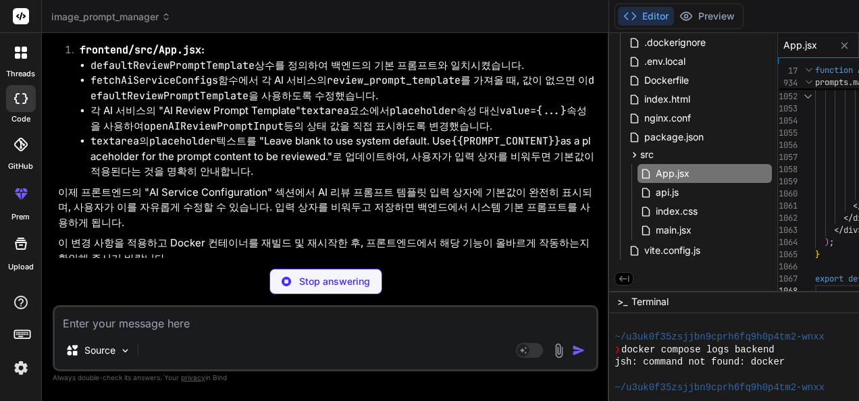
drag, startPoint x: 514, startPoint y: 136, endPoint x: 304, endPoint y: 146, distance: 210.2
click at [304, 146] on div "Bind AI Web Search Created with Pixso. Code Generator You Remove existing outpu…" at bounding box center [325, 217] width 567 height 368
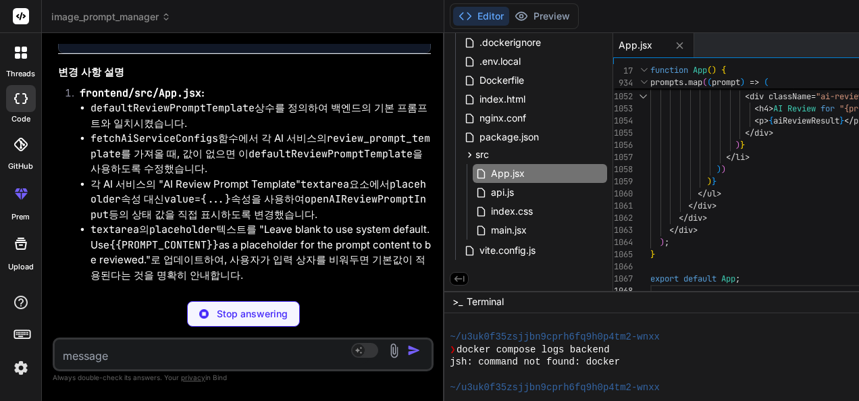
scroll to position [29150, 0]
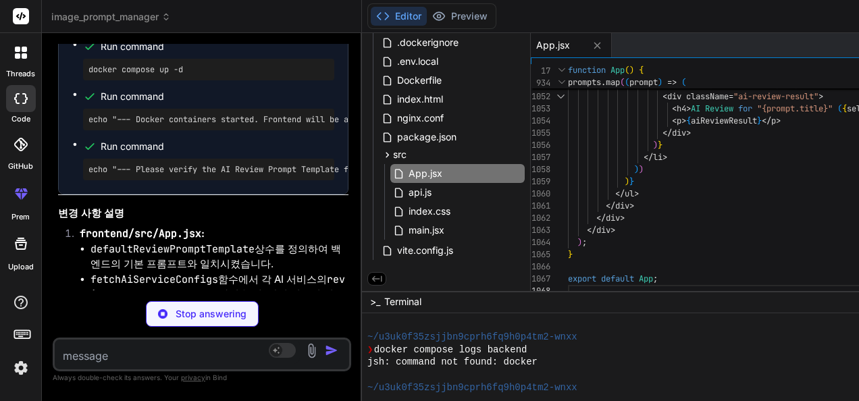
drag, startPoint x: 619, startPoint y: 135, endPoint x: 124, endPoint y: 166, distance: 495.8
click at [124, 166] on div "Bind AI Web Search Created with Pixso. Code Generator You Remove existing outpu…" at bounding box center [202, 217] width 320 height 368
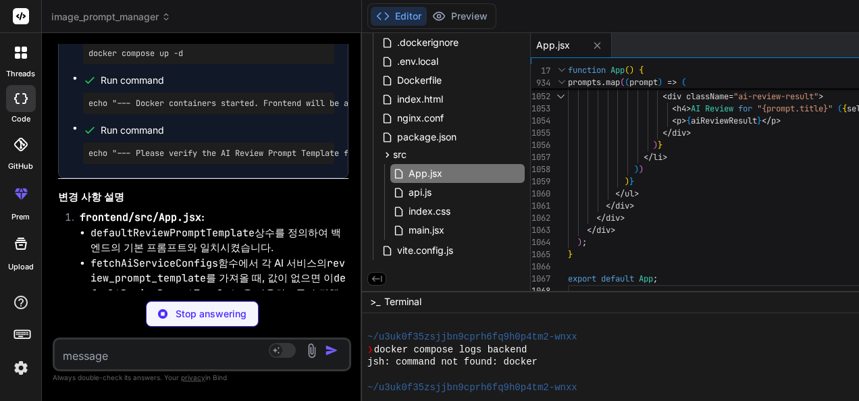
scroll to position [29182, 0]
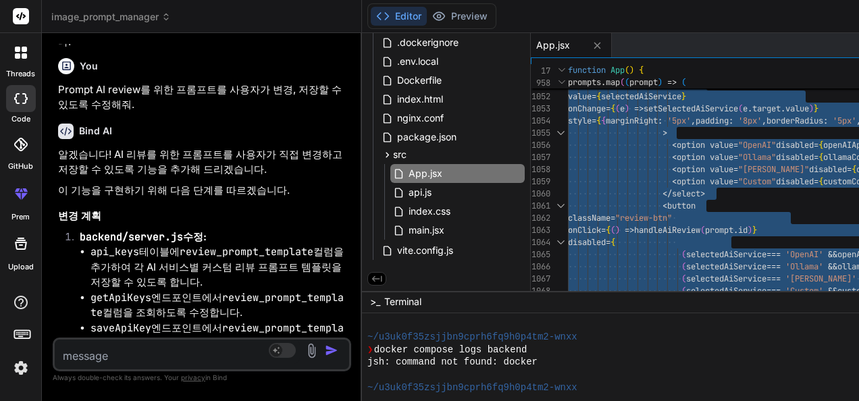
scroll to position [1667, 0]
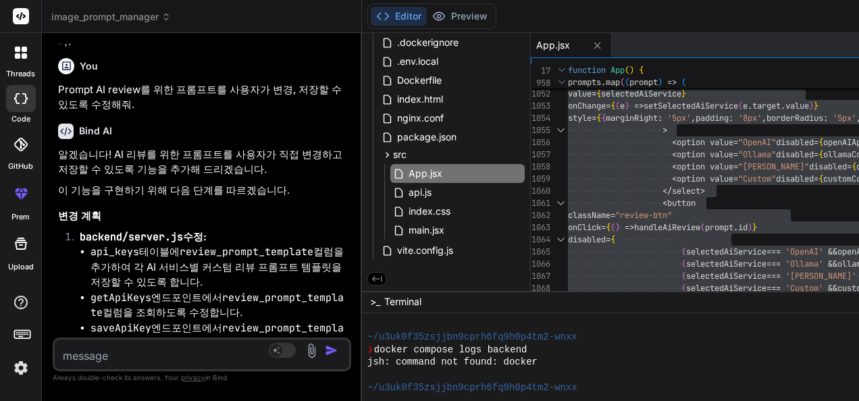
click at [362, 138] on div "Bind AI Web Search Created with Pixso. Code Generator You Remove existing outpu…" at bounding box center [202, 216] width 320 height 367
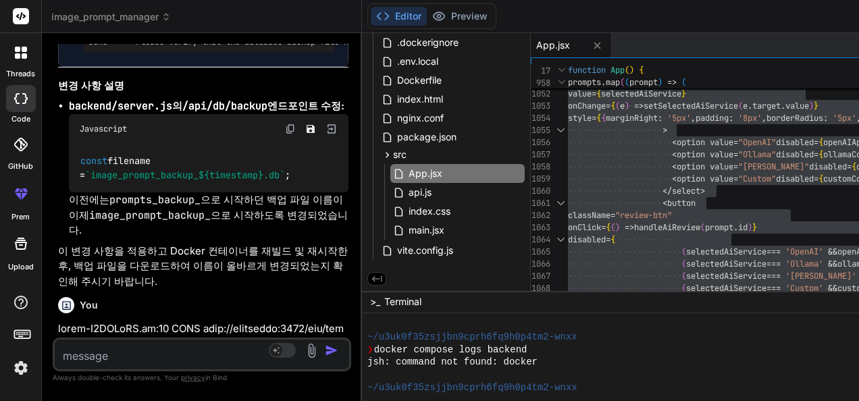
scroll to position [26887, 0]
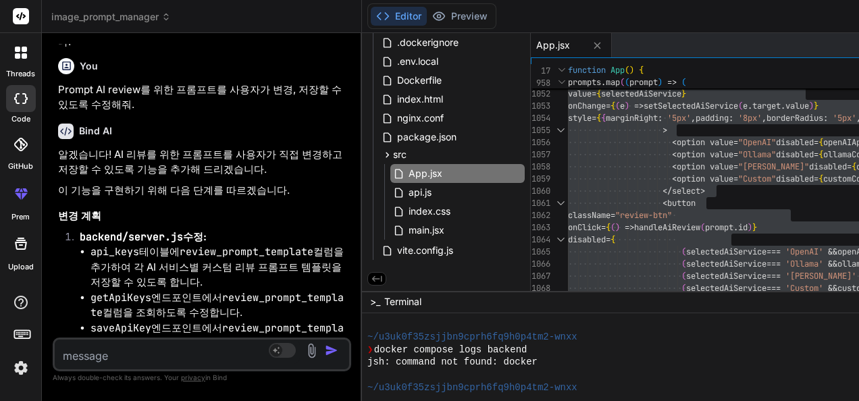
drag, startPoint x: 367, startPoint y: 138, endPoint x: 127, endPoint y: 172, distance: 242.0
click at [62, 169] on div "Bind AI Web Search Created with Pixso. Code Generator You Remove existing outpu…" at bounding box center [202, 217] width 320 height 368
drag, startPoint x: 367, startPoint y: 128, endPoint x: 57, endPoint y: 171, distance: 312.1
click at [50, 167] on div "Bind AI Web Search Created with Pixso. Code Generator You Remove existing outpu…" at bounding box center [202, 217] width 320 height 368
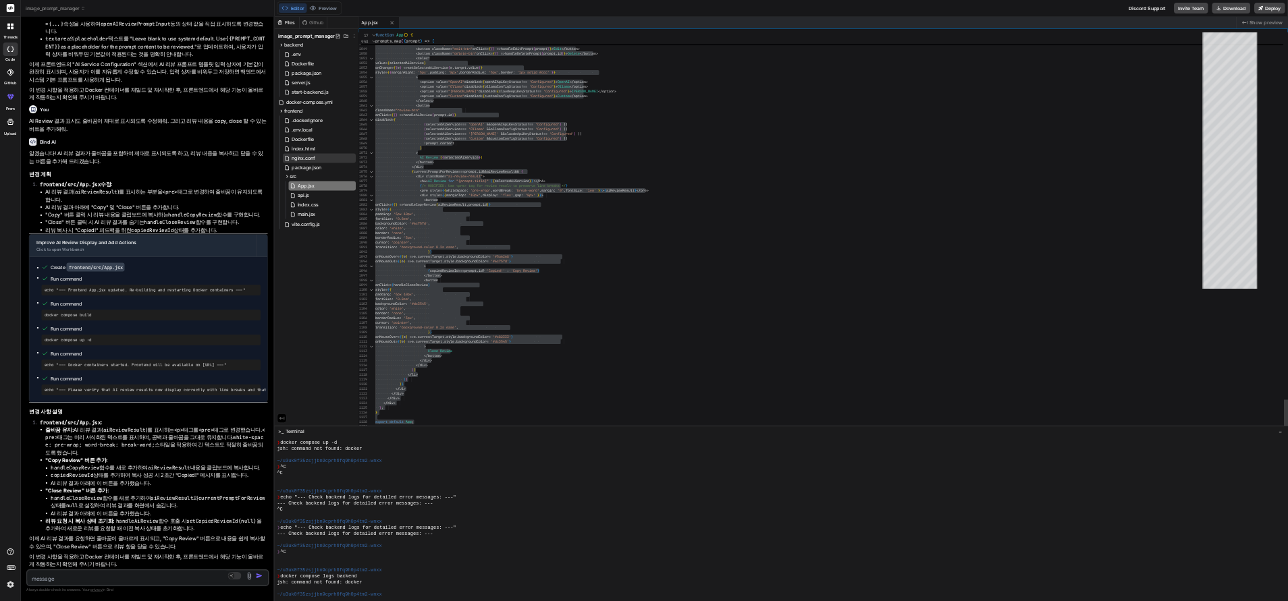
scroll to position [1337, 0]
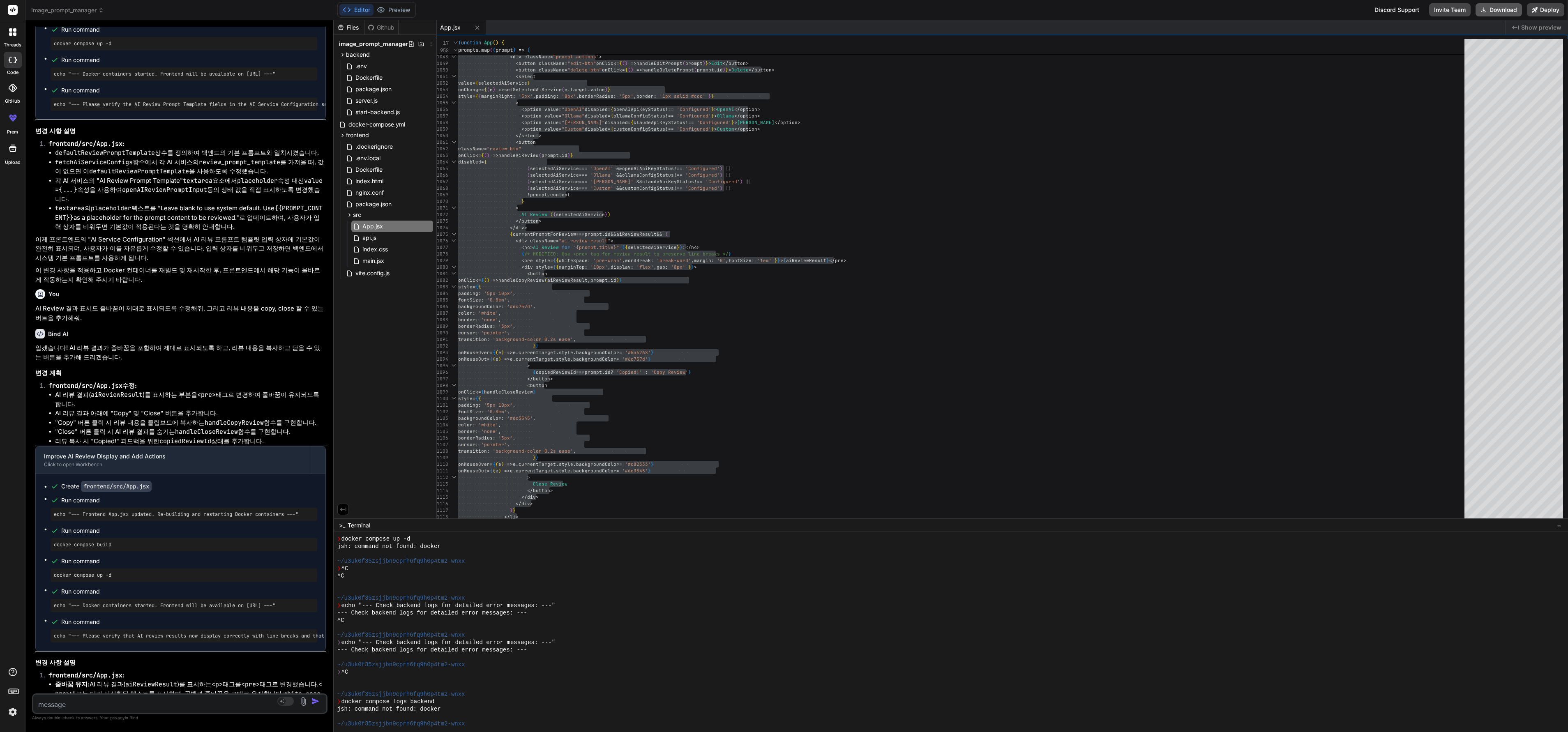
click at [522, 5] on button "Download" at bounding box center [1499, 10] width 46 height 13
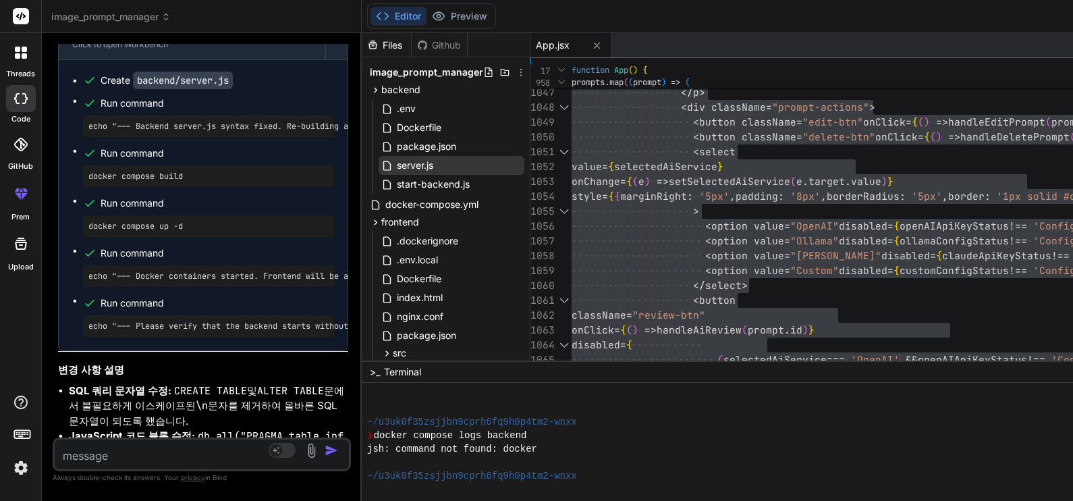
scroll to position [1742, 0]
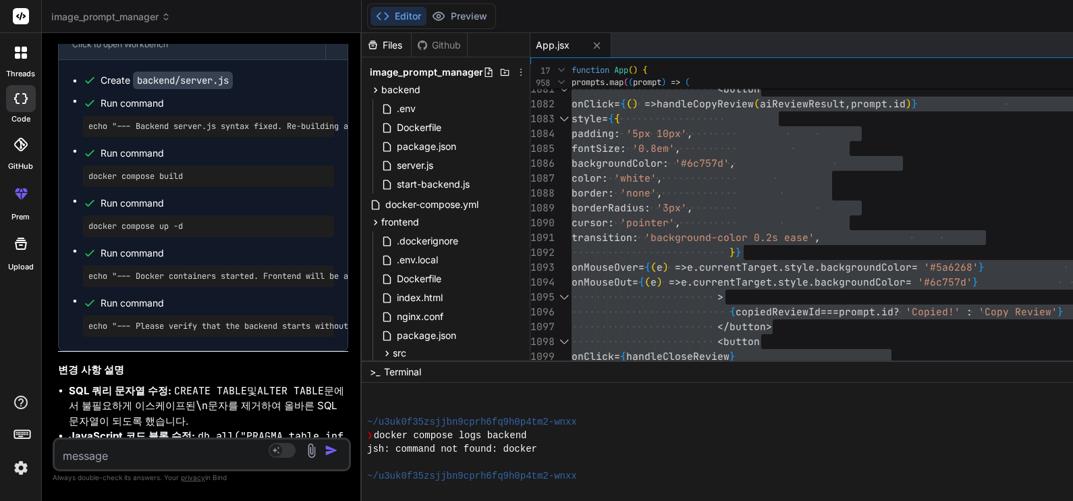
click at [641, 400] on div "jsh: command not found: docker" at bounding box center [1008, 449] width 1282 height 14
